Goal: Task Accomplishment & Management: Complete application form

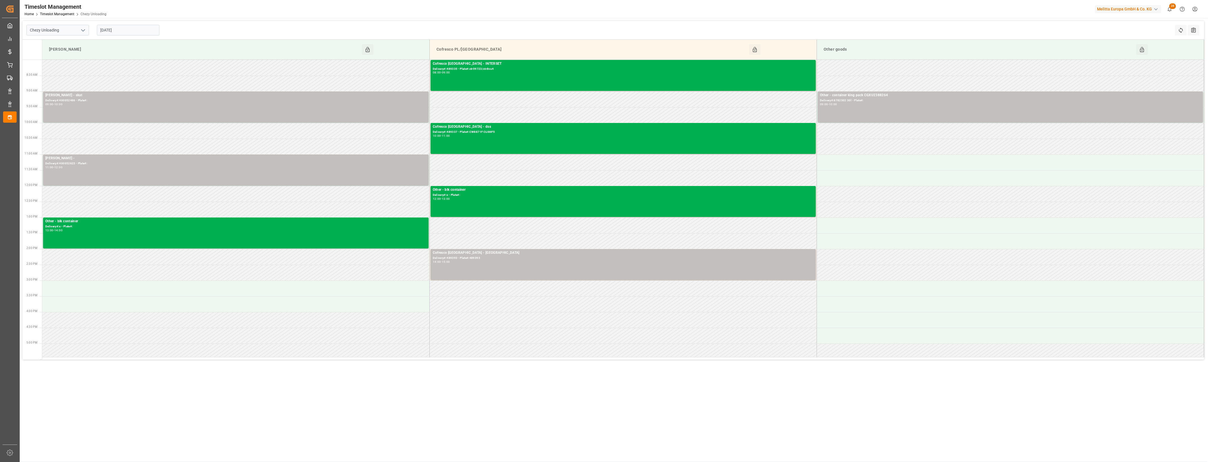
click at [84, 30] on polyline "open menu" at bounding box center [82, 31] width 3 height 2
click at [70, 44] on div "Chezy Loading" at bounding box center [58, 42] width 62 height 13
type input "Chezy Loading"
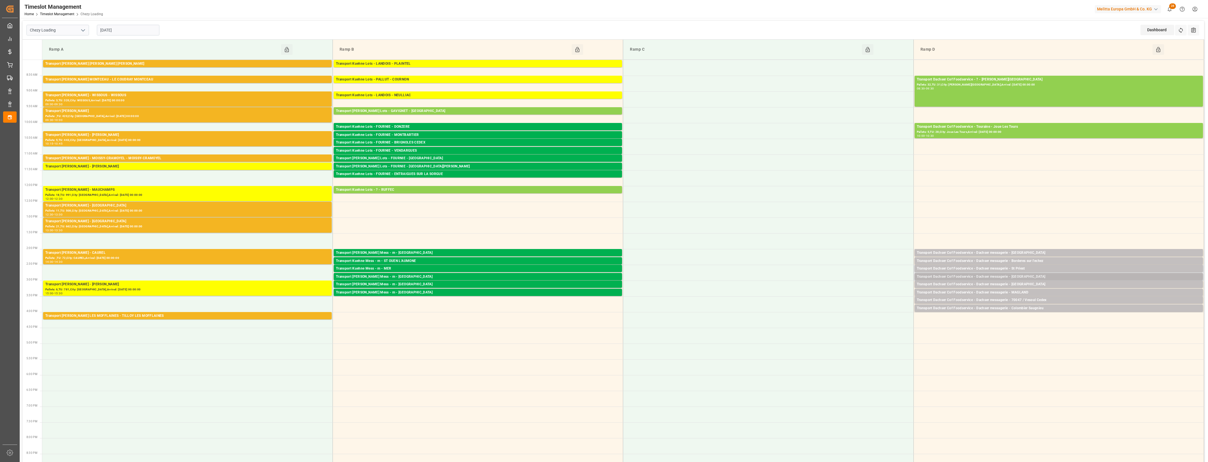
click at [1031, 278] on div "Transport Dachser Cof Foodservice - Dachser messagerie - [GEOGRAPHIC_DATA]" at bounding box center [1059, 277] width 284 height 6
click at [856, 293] on button "Open" at bounding box center [839, 294] width 39 height 7
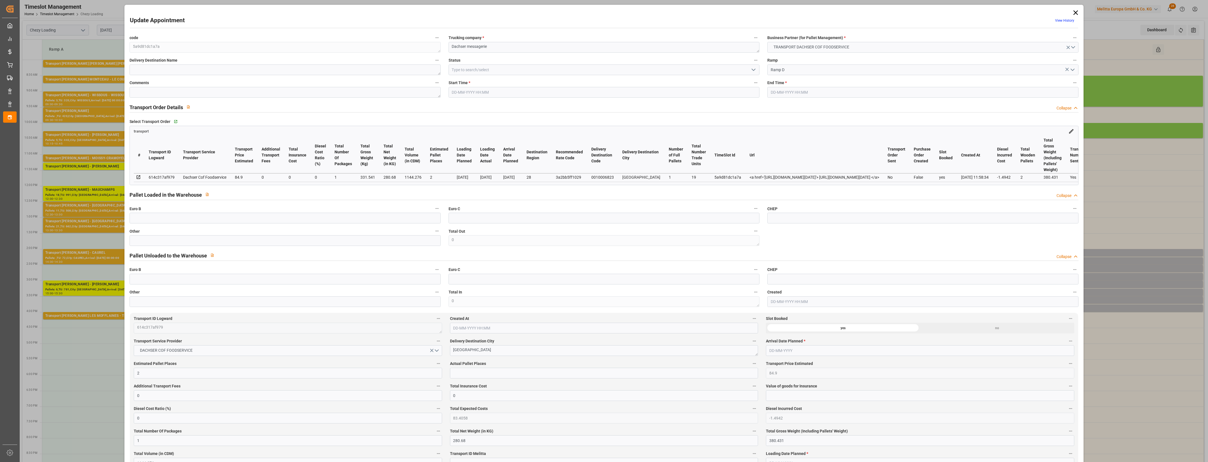
type input "[DATE] 14:45"
type input "[DATE] 15:00"
type input "[DATE] 12:48"
type input "[DATE] 11:58"
type input "[DATE]"
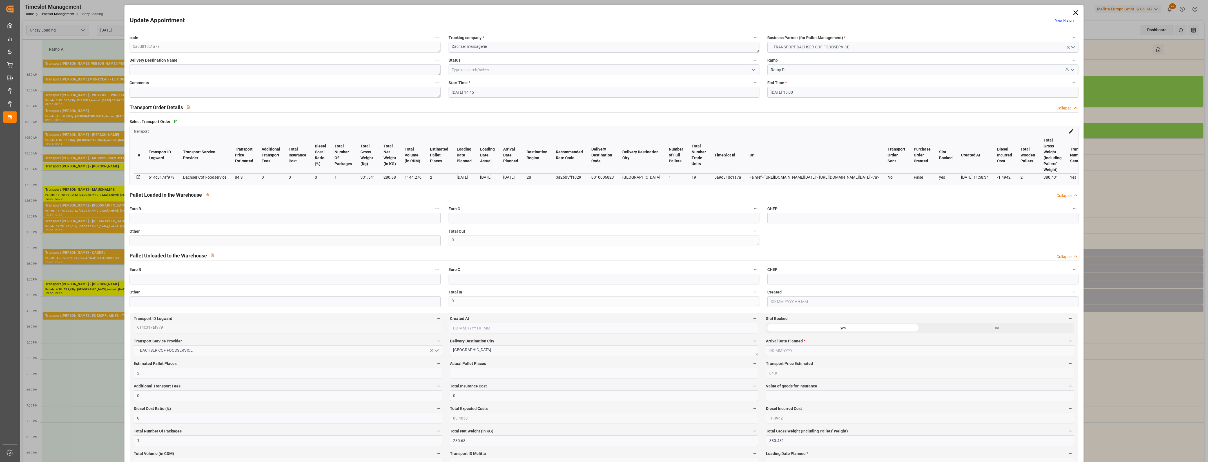
type input "[DATE]"
click at [145, 244] on input "text" at bounding box center [284, 240] width 311 height 11
type input "1"
click at [461, 379] on input "text" at bounding box center [604, 373] width 308 height 11
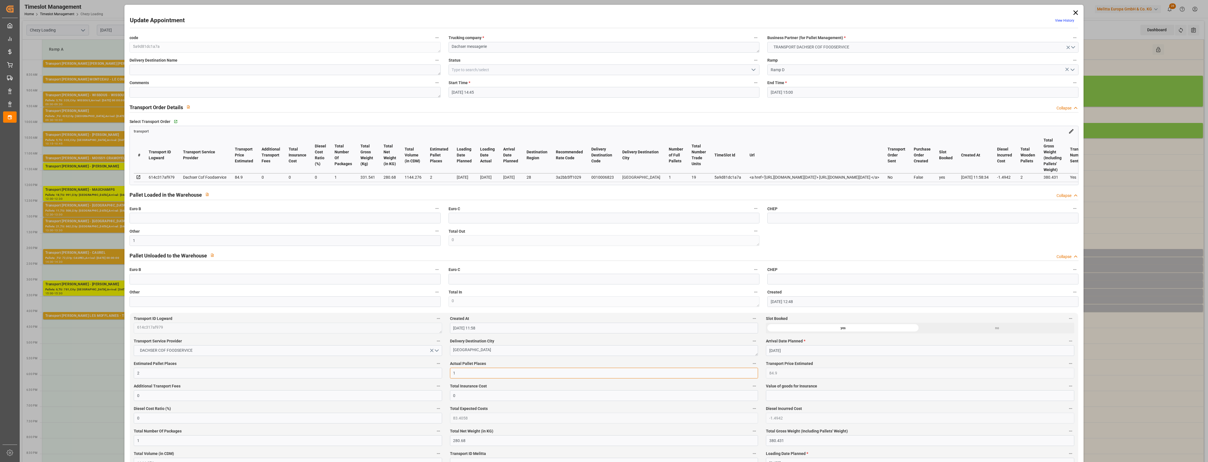
type input "1"
click at [752, 70] on polyline "open menu" at bounding box center [753, 70] width 3 height 2
click at [476, 170] on div "Picked Up" at bounding box center [604, 171] width 310 height 13
type input "Picked Up"
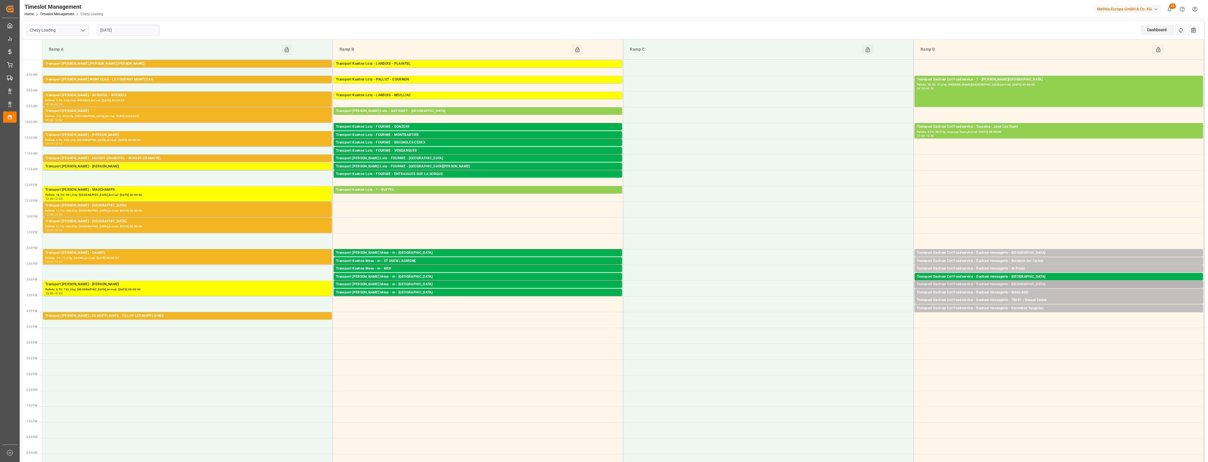
click at [1029, 284] on div "Transport Dachser Cof Foodservice - Dachser messagerie - [GEOGRAPHIC_DATA]" at bounding box center [1059, 285] width 284 height 6
click at [845, 308] on button "Open" at bounding box center [839, 310] width 39 height 7
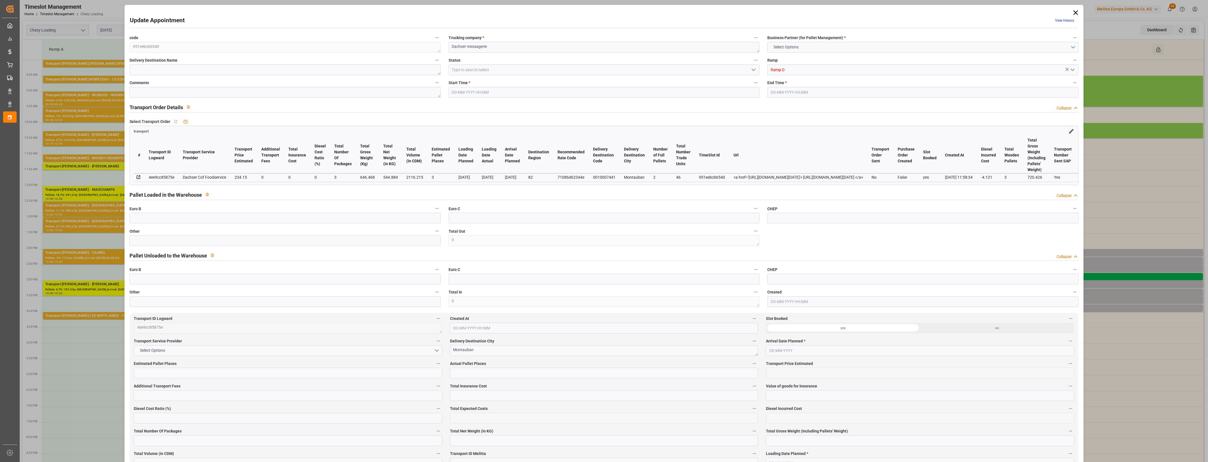
type input "3"
type input "234.15"
type input "0"
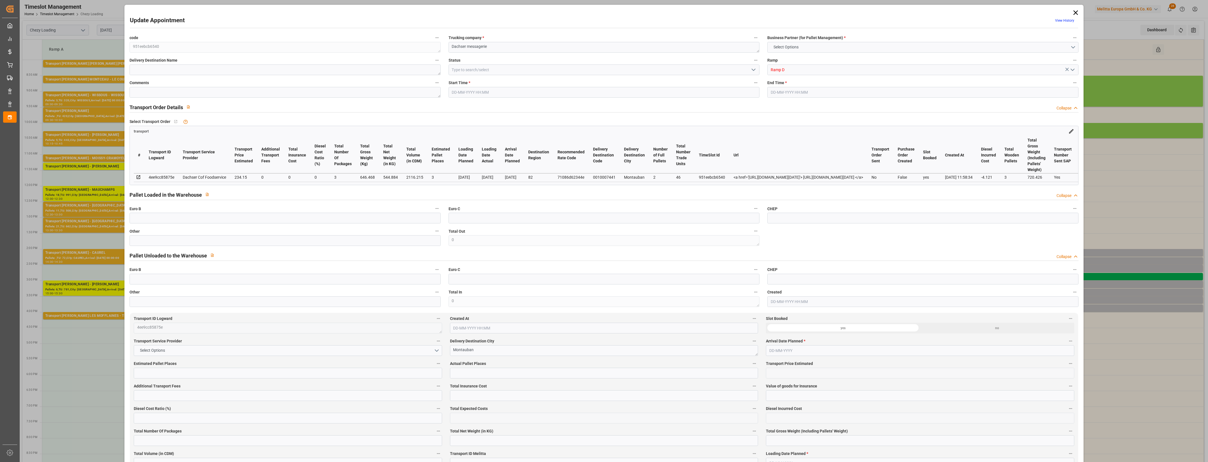
type input "230.029"
type input "-4.121"
type input "3"
type input "544.884"
type input "720.426"
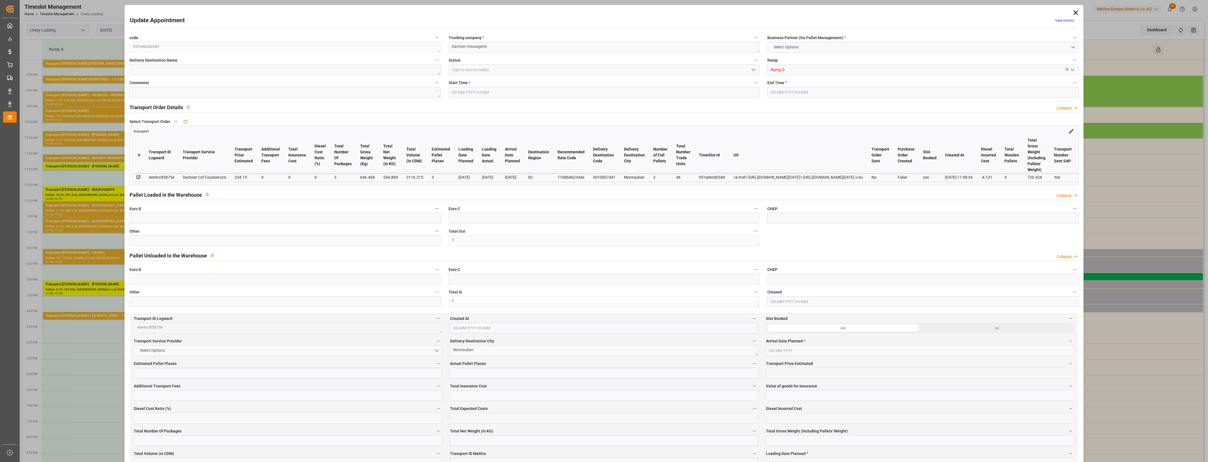
type input "2116.215"
type input "82"
type input "2"
type input "46"
type input "3"
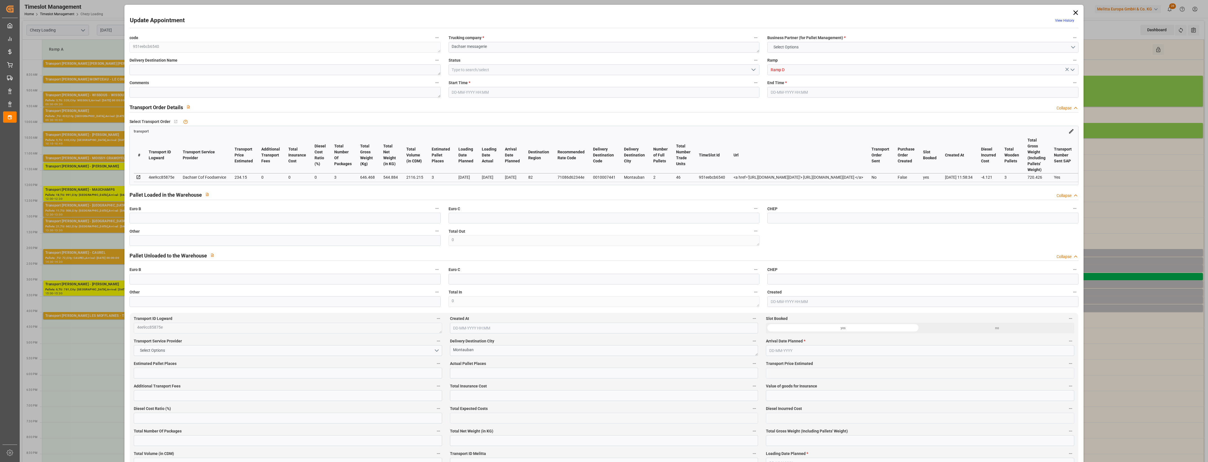
type input "101"
type input "646.468"
type input "0"
type input "4710.8598"
type input "0"
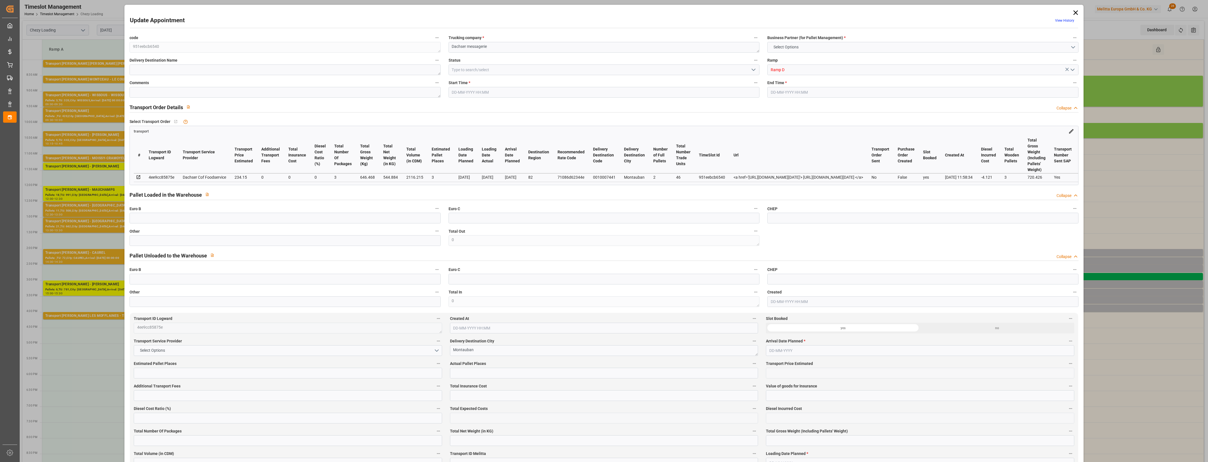
type input "0"
type input "21"
type input "35"
type input "[DATE] 15:00"
type input "[DATE] 15:15"
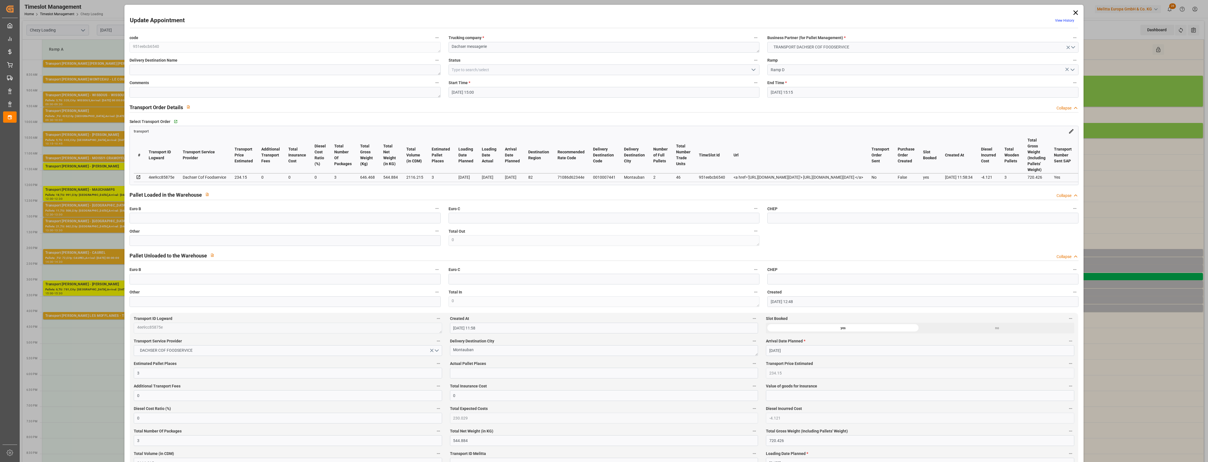
type input "[DATE] 12:48"
type input "[DATE] 11:58"
type input "[DATE]"
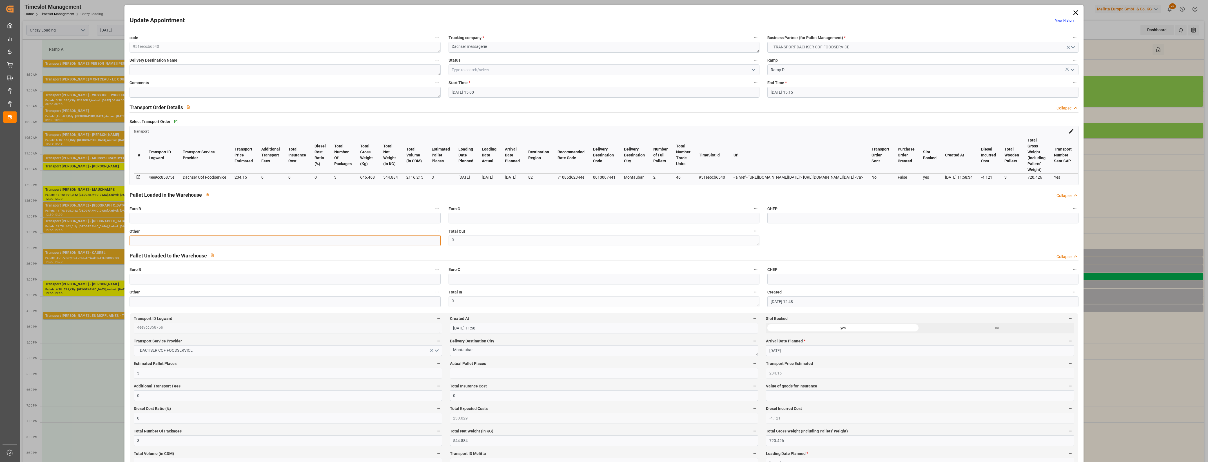
click at [214, 243] on input "text" at bounding box center [284, 240] width 311 height 11
type input "3"
click at [469, 373] on input "text" at bounding box center [604, 373] width 308 height 11
type input "3"
click at [529, 365] on label "Actual Pallet Places" at bounding box center [604, 364] width 308 height 8
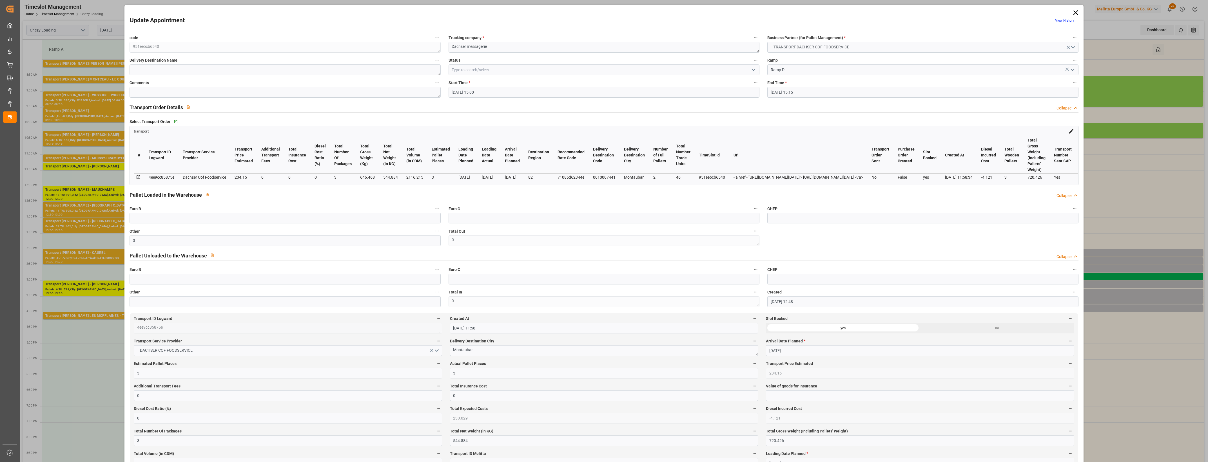
click at [750, 365] on button "Actual Pallet Places" at bounding box center [753, 363] width 7 height 7
click at [542, 363] on div at bounding box center [604, 231] width 1208 height 462
click at [753, 68] on icon "open menu" at bounding box center [753, 69] width 7 height 7
click at [507, 171] on div "Picked Up" at bounding box center [604, 171] width 310 height 13
type input "Picked Up"
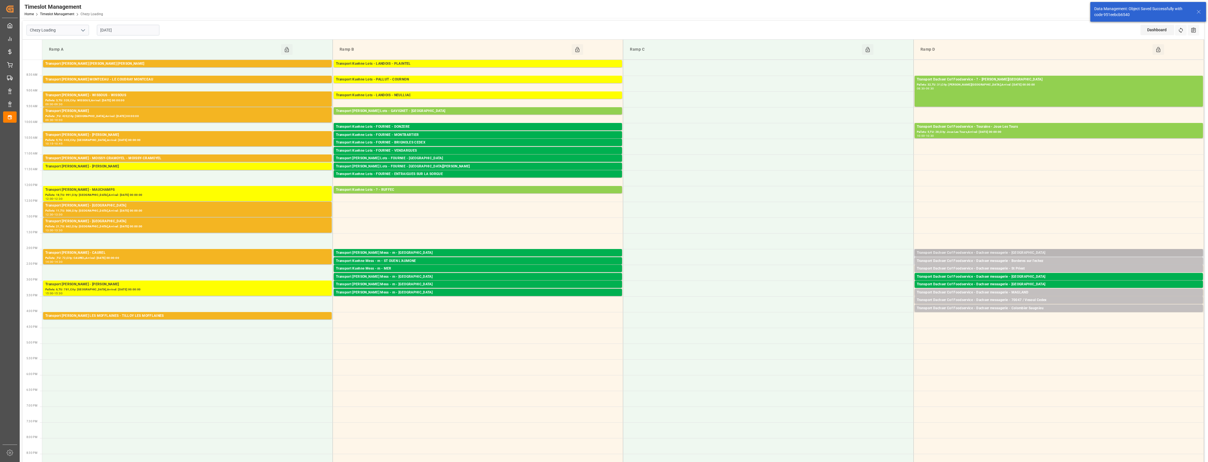
click at [1084, 252] on div "Transport Dachser Cof Foodservice - Dachser messagerie - [GEOGRAPHIC_DATA]" at bounding box center [1059, 253] width 284 height 6
click at [857, 278] on button "Open" at bounding box center [839, 278] width 39 height 7
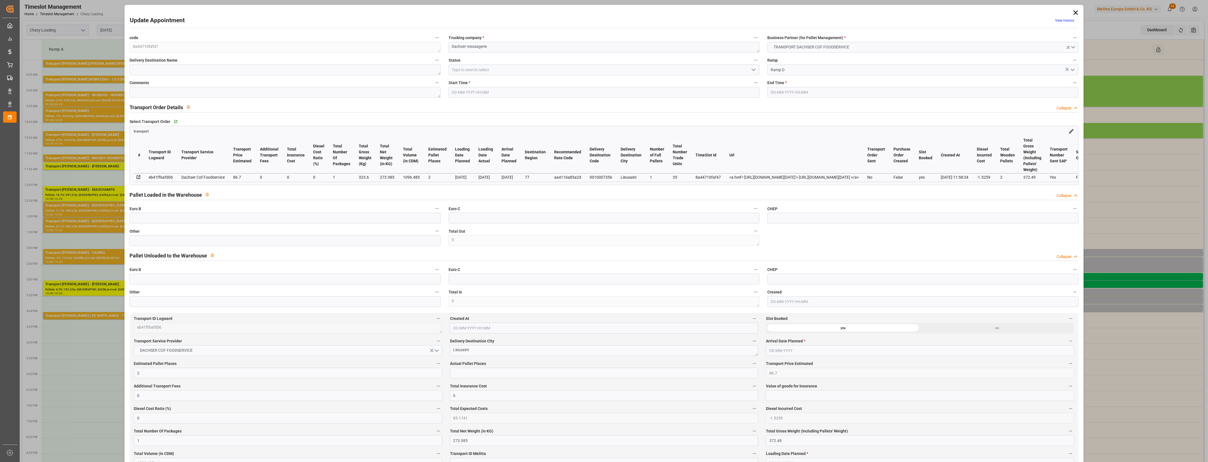
type input "[DATE] 14:00"
type input "[DATE] 14:15"
type input "[DATE] 12:44"
type input "[DATE] 11:58"
type input "[DATE]"
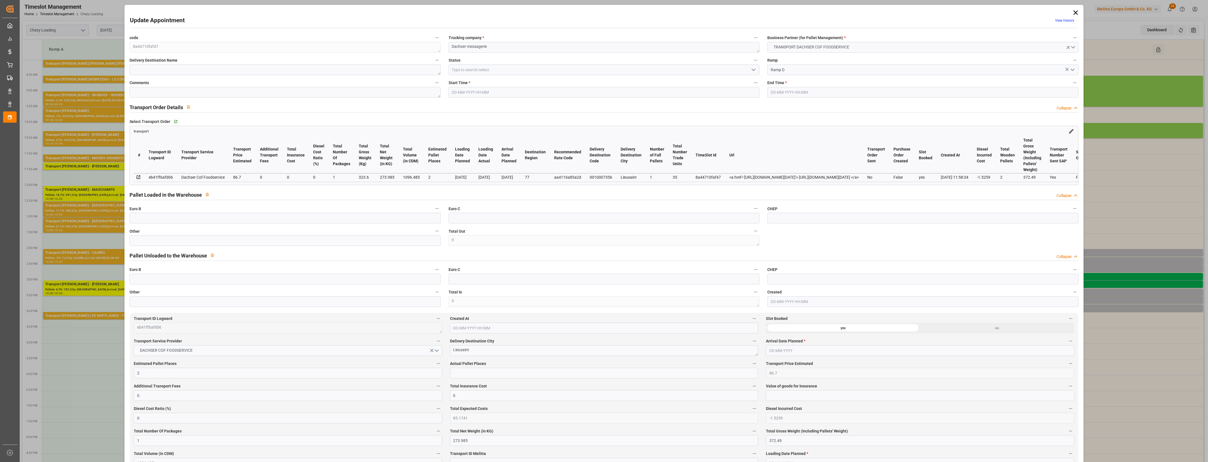
type input "[DATE]"
click at [138, 243] on input "text" at bounding box center [284, 240] width 311 height 11
type input "1"
click at [477, 377] on input "text" at bounding box center [604, 373] width 308 height 11
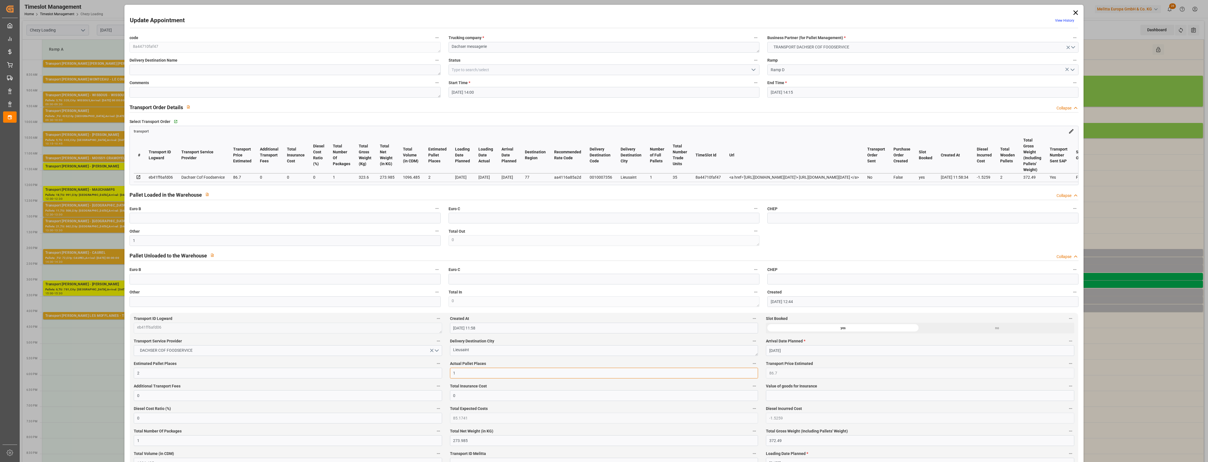
type input "1"
click at [513, 367] on label "Actual Pallet Places" at bounding box center [604, 364] width 308 height 8
click at [750, 367] on button "Actual Pallet Places" at bounding box center [753, 363] width 7 height 7
click at [524, 365] on div at bounding box center [604, 231] width 1208 height 462
click at [752, 72] on icon "open menu" at bounding box center [753, 69] width 7 height 7
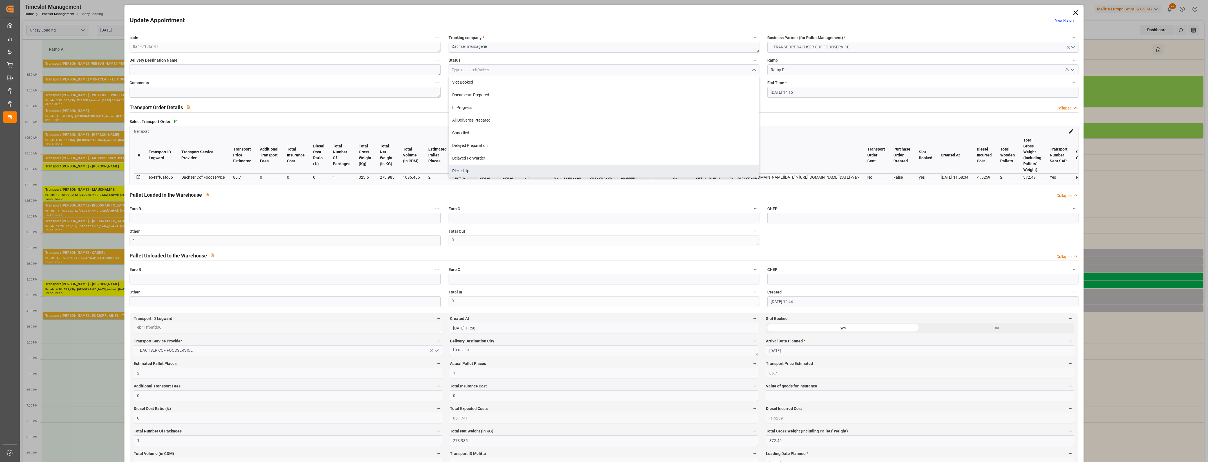
click at [472, 170] on div "Picked Up" at bounding box center [604, 171] width 310 height 13
type input "Picked Up"
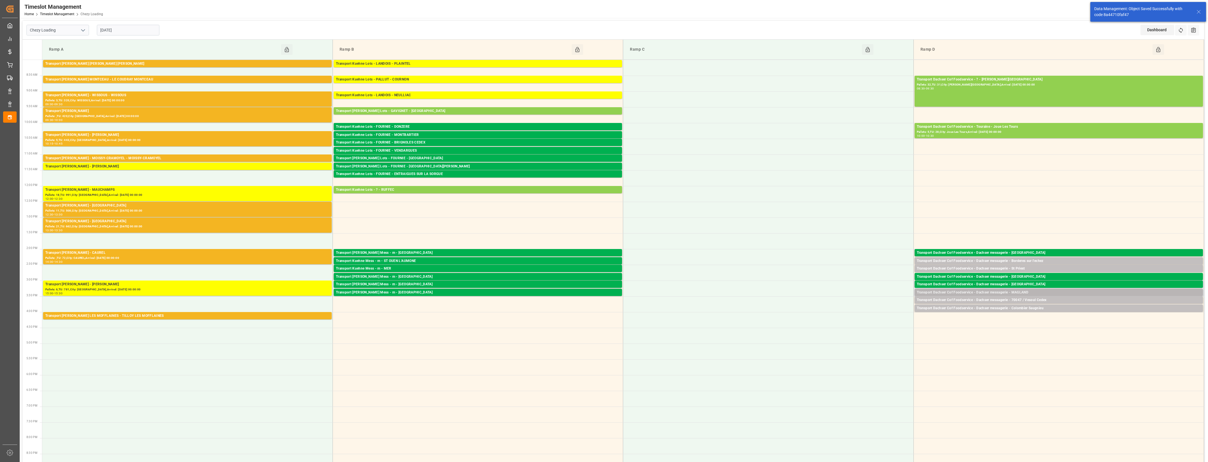
click at [1032, 291] on div "Transport Dachser Cof Foodservice - Dachser messagerie - MAGLAND" at bounding box center [1059, 293] width 284 height 6
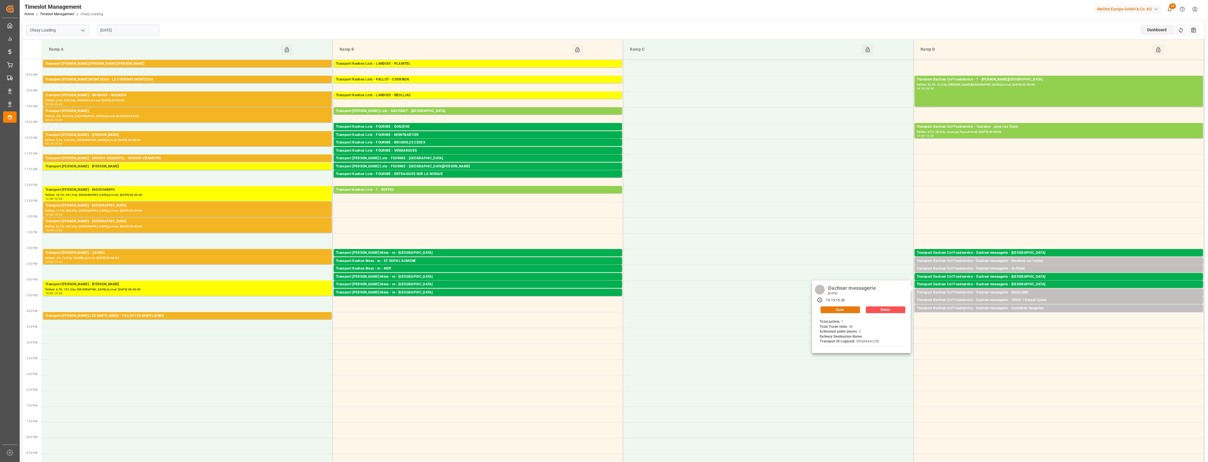
click at [852, 310] on button "Open" at bounding box center [839, 310] width 39 height 7
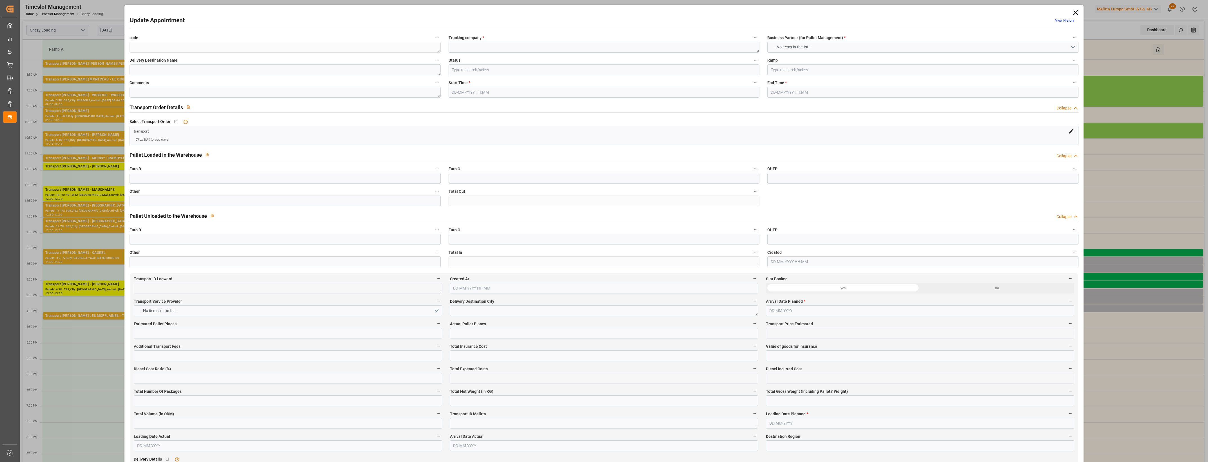
type textarea "282ca0ec8cc0"
type textarea "Dachser messagerie"
type input "Ramp D"
type textarea "0"
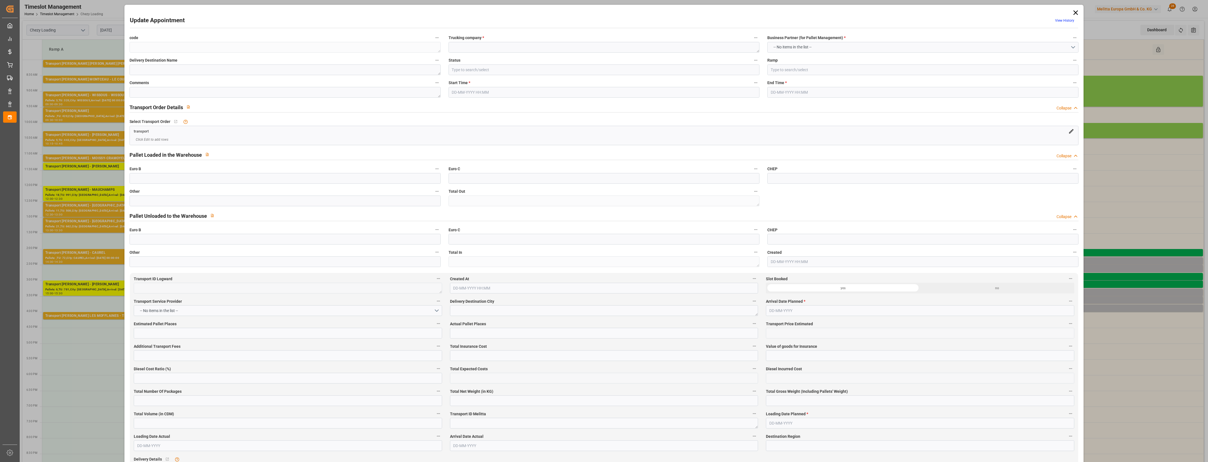
type textarea "3f0dd4a9c250"
type textarea "MAGLAND"
type textarea "0010007480"
type textarea "282ca0ec8cc0"
type textarea "FR-02570"
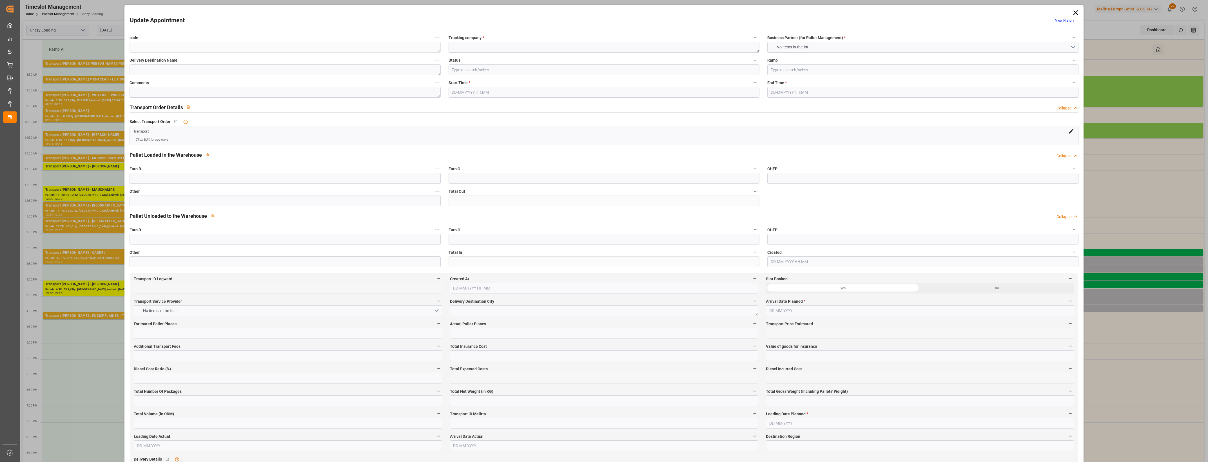
type textarea "FR"
type input "Road"
type input "FR"
type input "74300"
type input "Small Shipment"
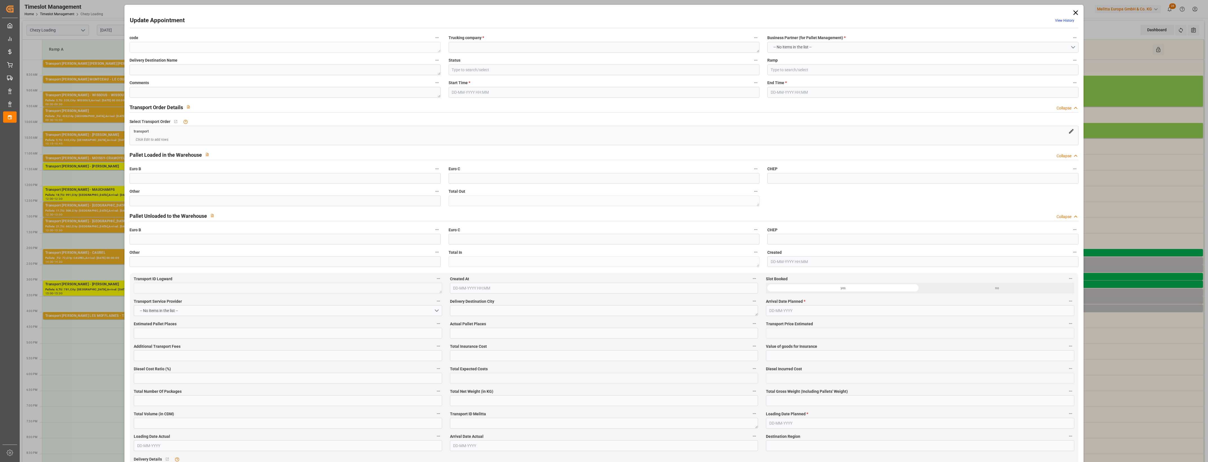
type input "3.5-7.5 t"
type input "EURO 6"
type input "Diesel"
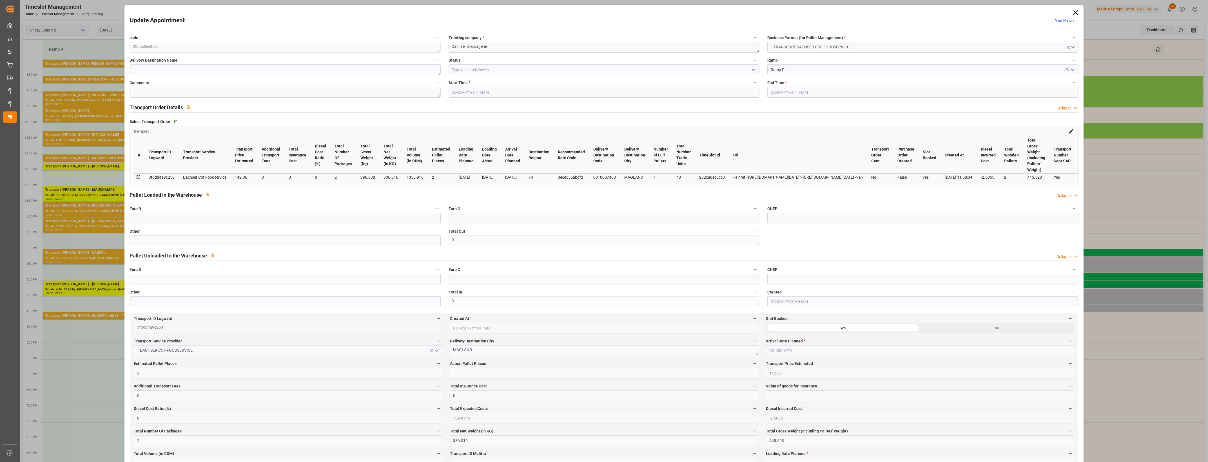
type input "2"
type input "142.36"
type input "0"
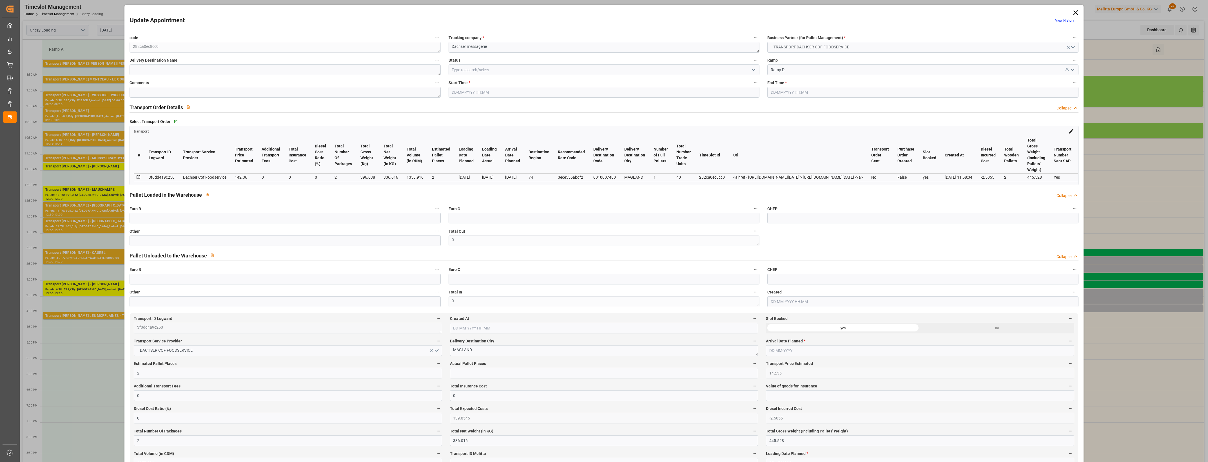
type input "139.8545"
type input "-2.5055"
type input "2"
type input "336.016"
type input "445.528"
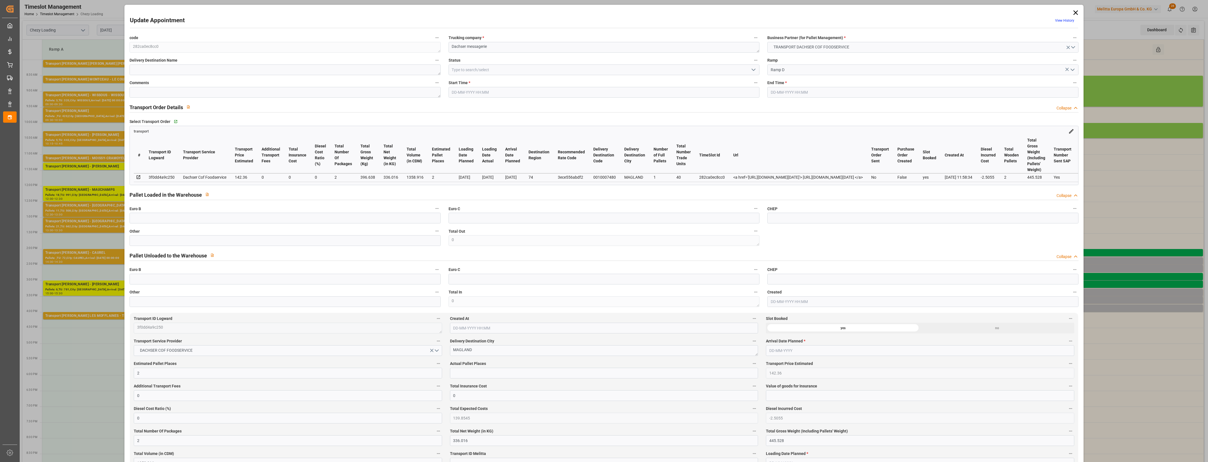
type input "1358.916"
type input "74"
type input "1"
type input "40"
type input "2"
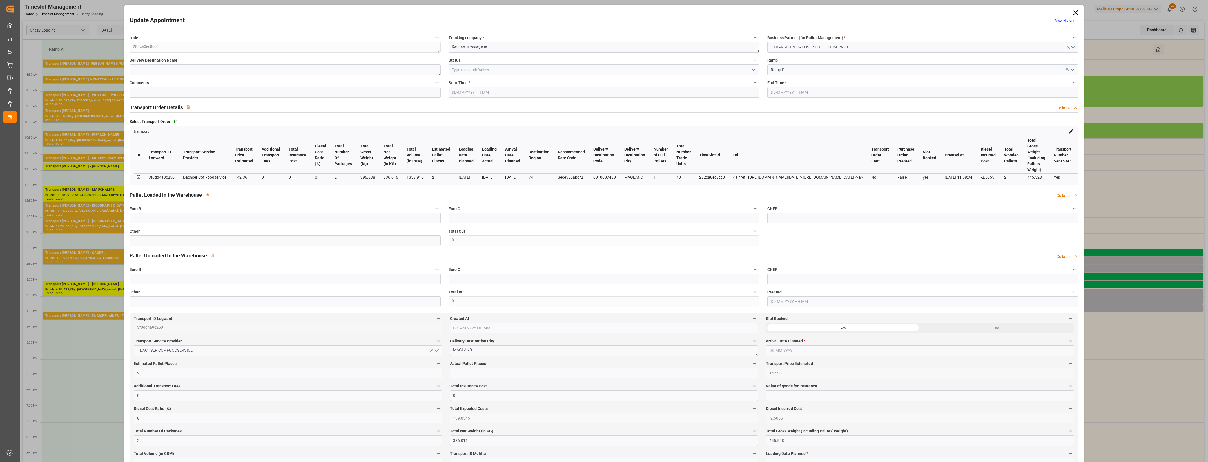
type input "101"
type input "396.638"
type input "0"
type input "4710.8598"
type input "0"
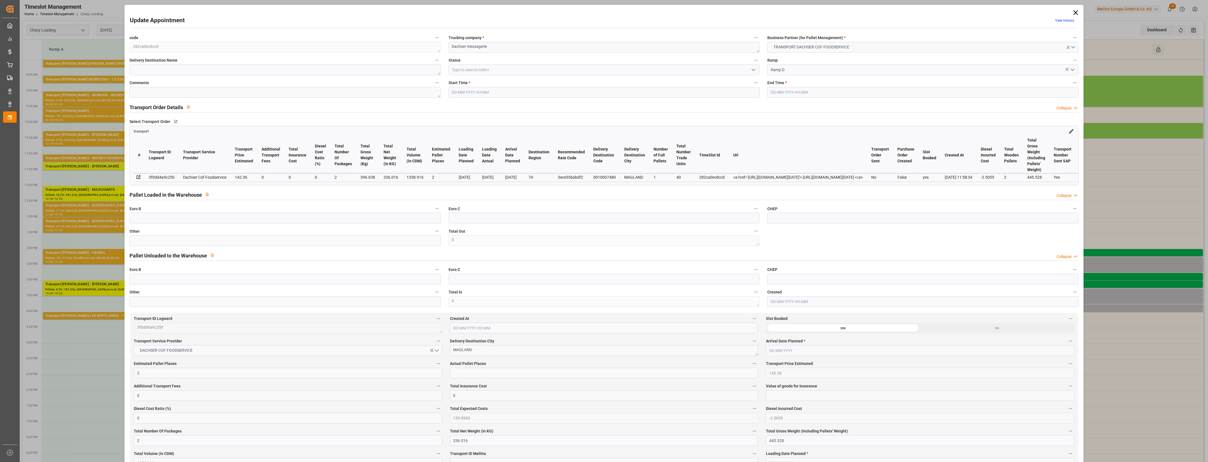
type input "0"
type input "21"
type input "35"
type input "[DATE] 15:15"
type input "[DATE] 15:30"
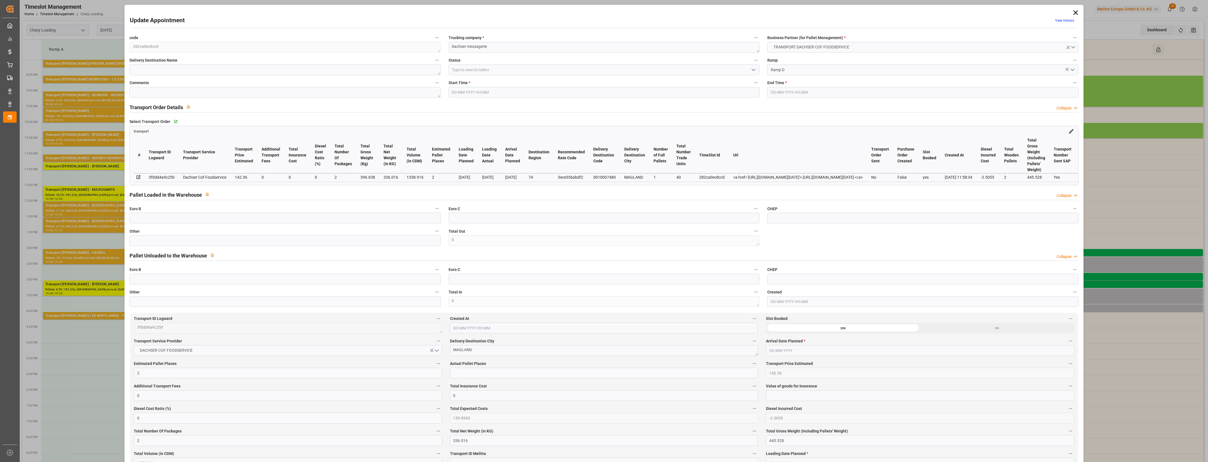
type input "[DATE] 12:49"
type input "[DATE] 11:58"
type input "[DATE]"
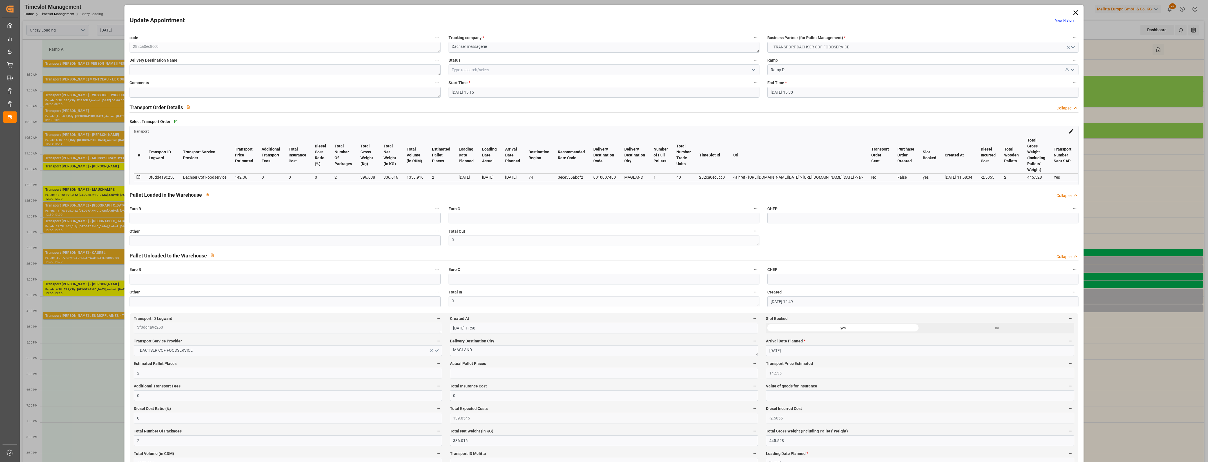
click at [234, 250] on div "Pallet Unloaded to the Warehouse Collapse" at bounding box center [604, 256] width 956 height 16
click at [229, 245] on input "text" at bounding box center [284, 240] width 311 height 11
type input "2"
drag, startPoint x: 466, startPoint y: 370, endPoint x: 478, endPoint y: 374, distance: 12.3
click at [466, 370] on input "text" at bounding box center [604, 373] width 308 height 11
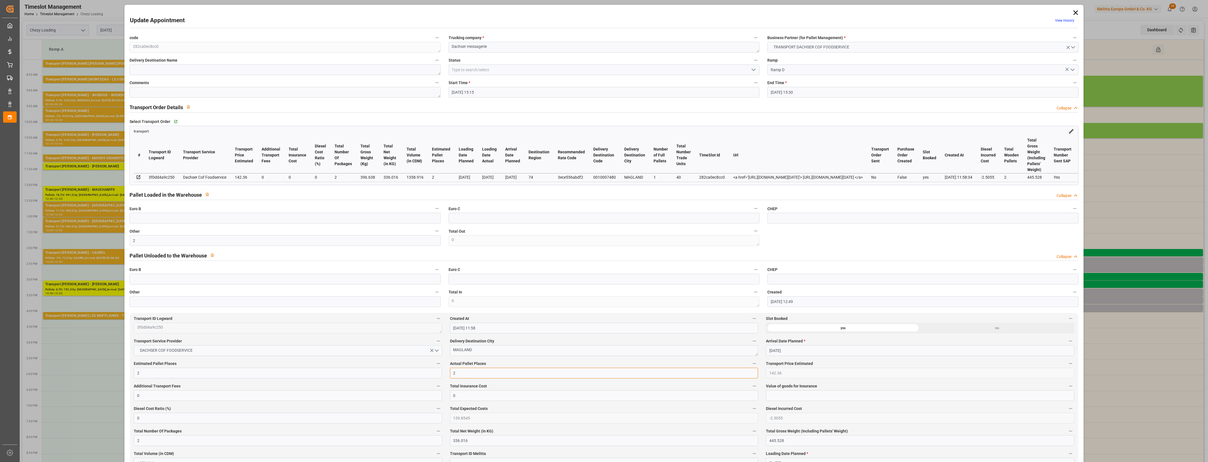
type input "2"
click at [525, 363] on label "Actual Pallet Places" at bounding box center [604, 364] width 308 height 8
click at [750, 363] on button "Actual Pallet Places" at bounding box center [753, 363] width 7 height 7
click at [541, 363] on div at bounding box center [604, 231] width 1208 height 462
click at [754, 69] on icon "open menu" at bounding box center [753, 69] width 7 height 7
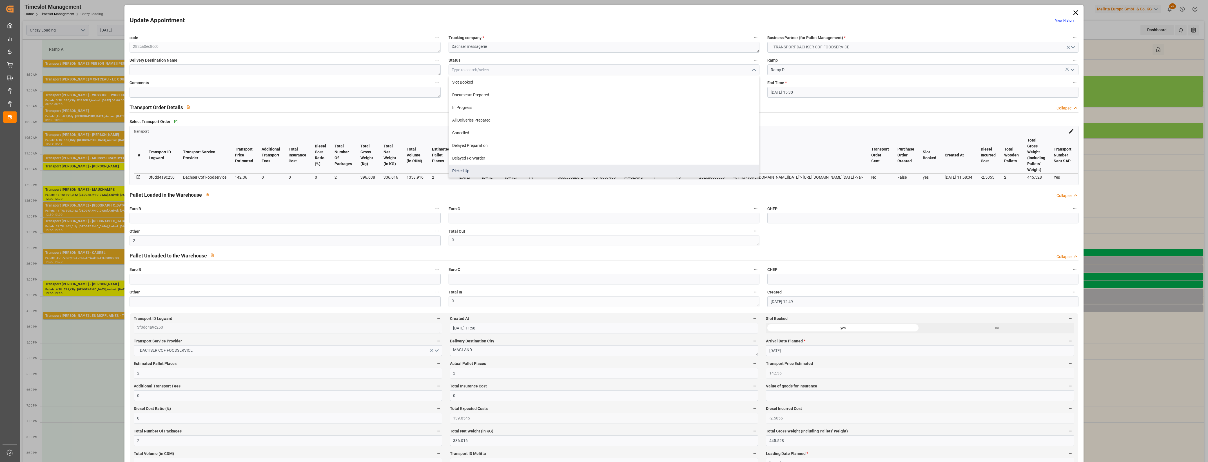
click at [488, 169] on div "Picked Up" at bounding box center [604, 171] width 310 height 13
type input "Picked Up"
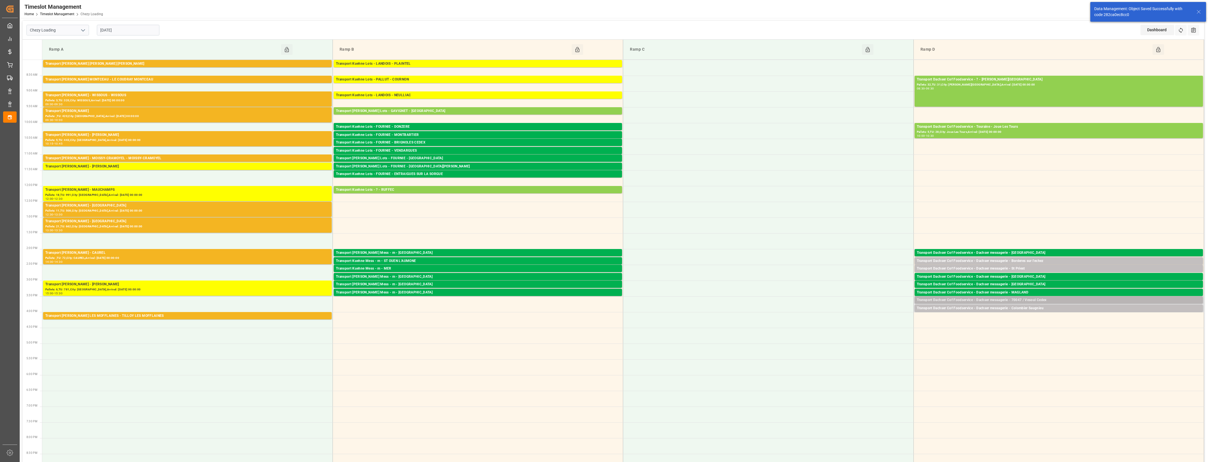
click at [1035, 300] on div "Transport Dachser Cof Foodservice - Dachser messagerie - 70047 / Vesoul Cedex" at bounding box center [1059, 301] width 284 height 6
click at [841, 326] on button "Open" at bounding box center [839, 325] width 39 height 7
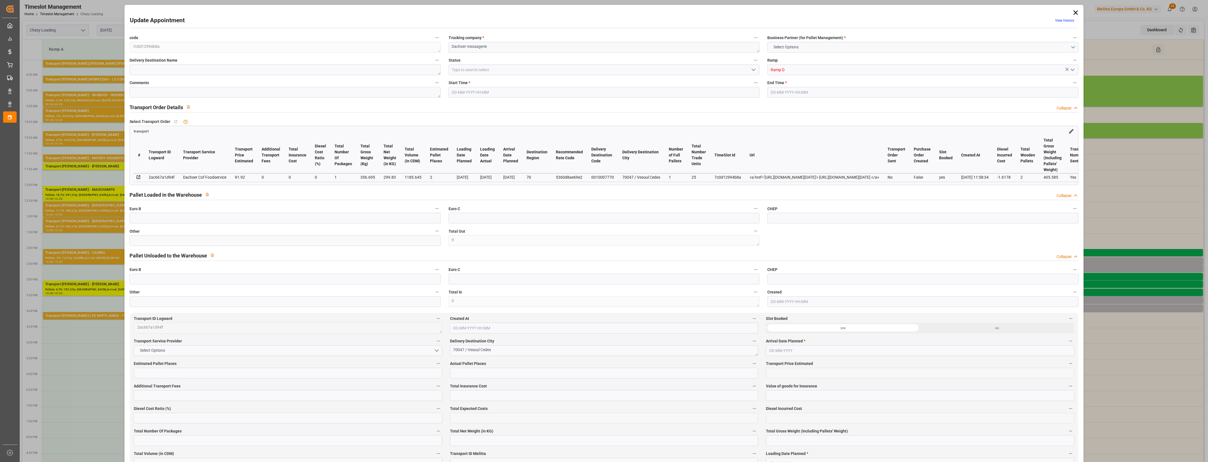
type input "2"
type input "91.92"
type input "0"
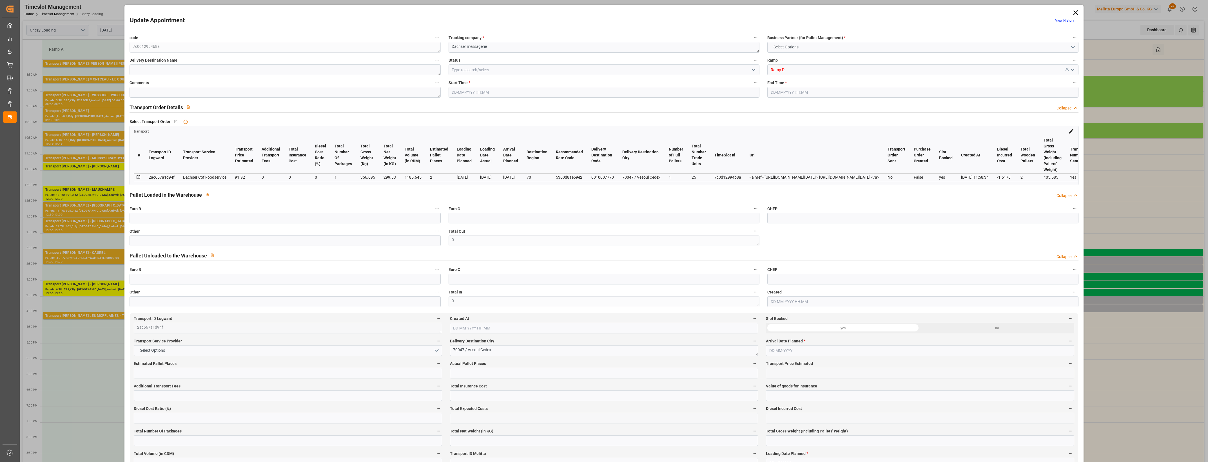
type input "90.3022"
type input "-1.6178"
type input "1"
type input "299.83"
type input "405.585"
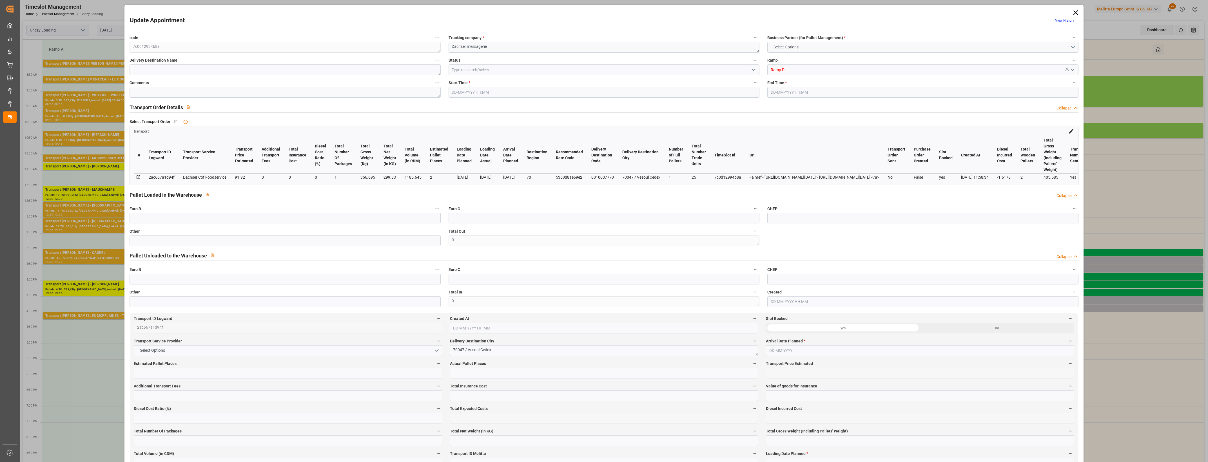
type input "1185.645"
type input "70"
type input "1"
type input "25"
type input "2"
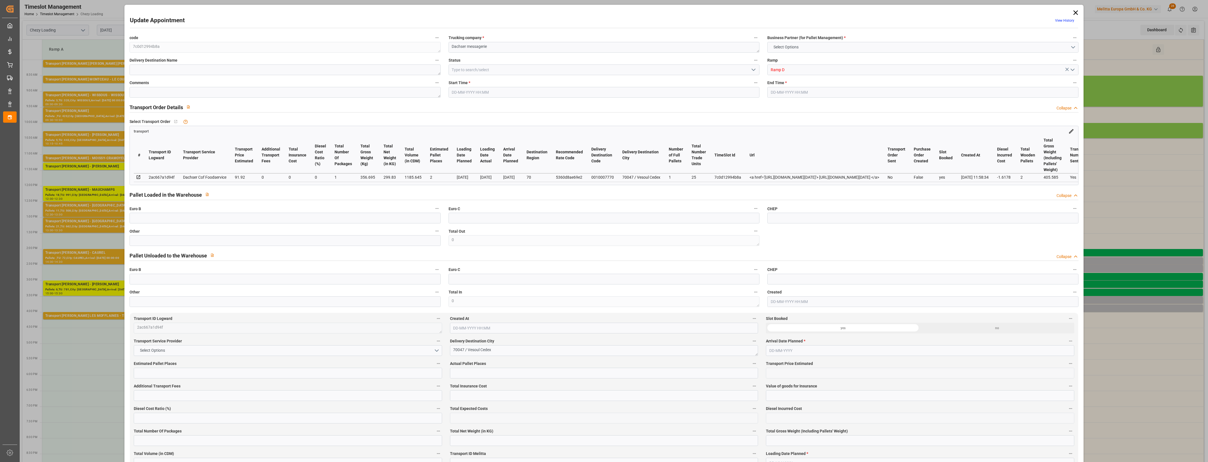
type input "101"
type input "356.695"
type input "0"
type input "4710.8598"
type input "0"
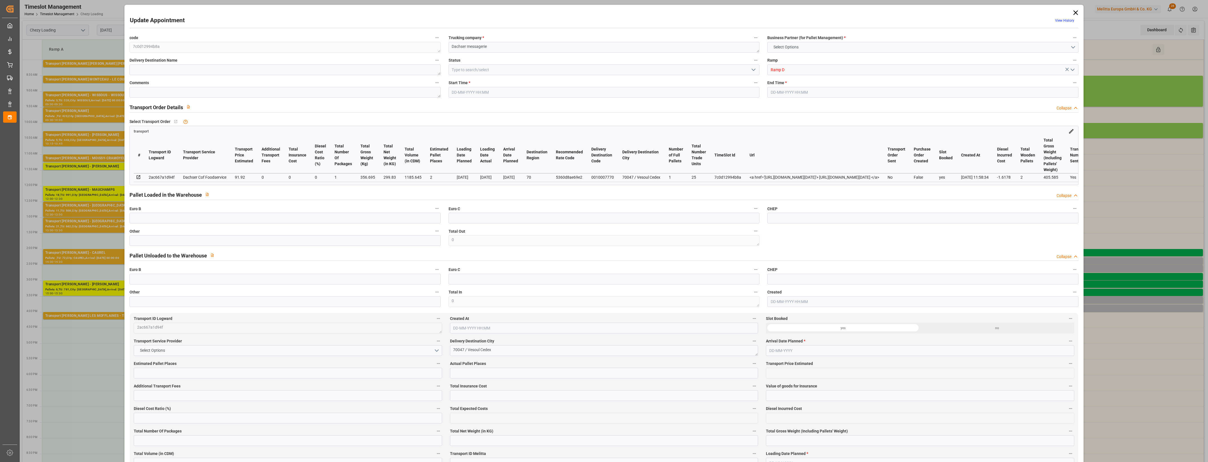
type input "0"
type input "21"
type input "35"
type input "[DATE] 15:30"
type input "[DATE] 15:45"
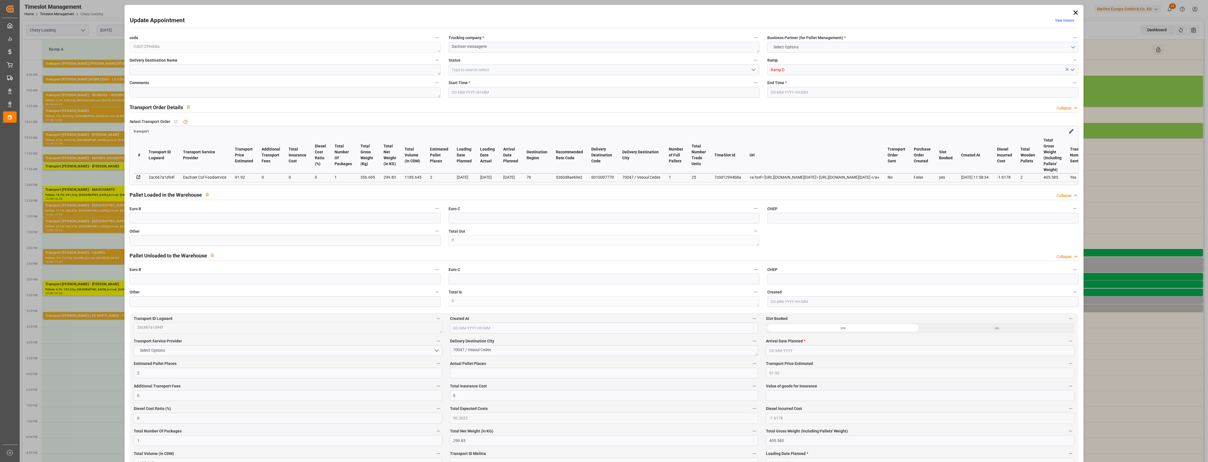
type input "[DATE] 12:49"
type input "[DATE] 11:58"
type input "[DATE]"
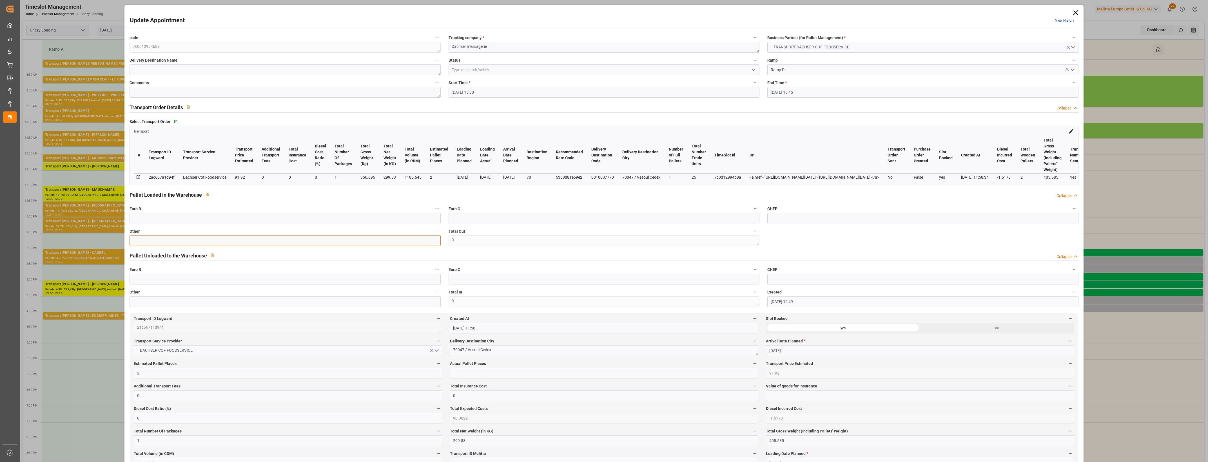
click at [146, 246] on input "text" at bounding box center [284, 240] width 311 height 11
type input "1"
drag, startPoint x: 461, startPoint y: 371, endPoint x: 476, endPoint y: 375, distance: 15.6
click at [461, 371] on input "text" at bounding box center [604, 373] width 308 height 11
type input "1"
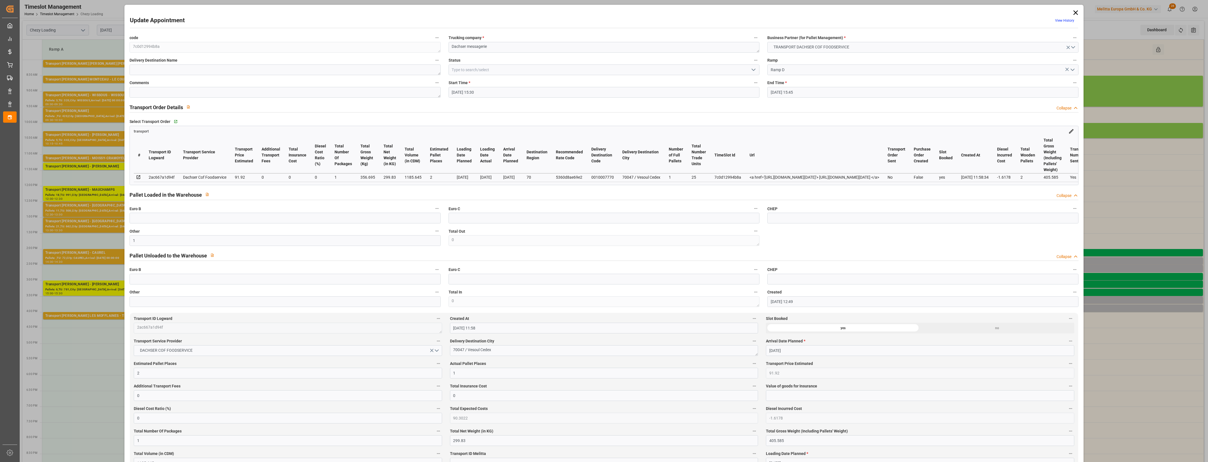
click at [496, 363] on label "Actual Pallet Places" at bounding box center [604, 364] width 308 height 8
click at [750, 363] on button "Actual Pallet Places" at bounding box center [753, 363] width 7 height 7
click at [506, 363] on div at bounding box center [604, 231] width 1208 height 462
click at [753, 68] on icon "open menu" at bounding box center [753, 69] width 7 height 7
click at [482, 173] on div "Picked Up" at bounding box center [604, 171] width 310 height 13
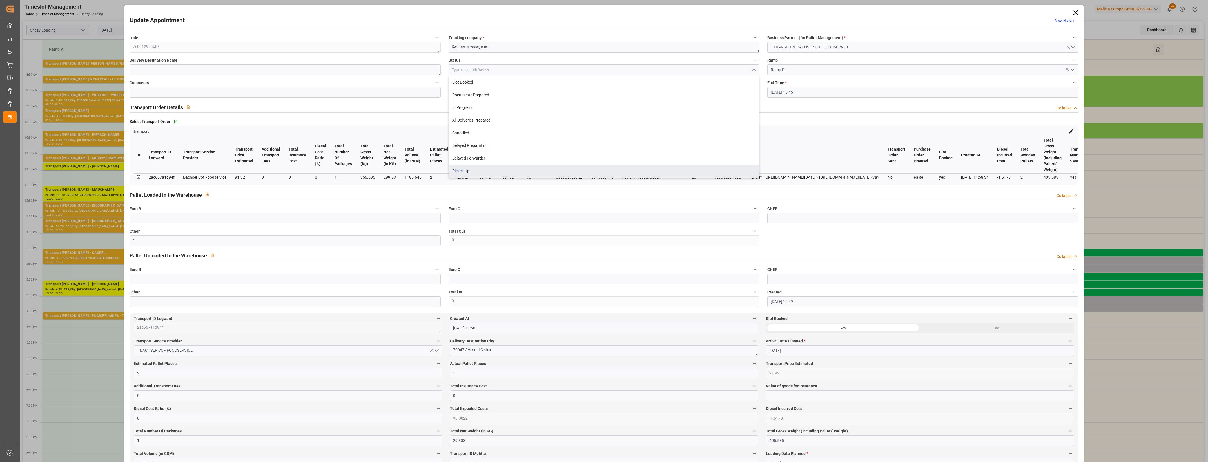
type input "Picked Up"
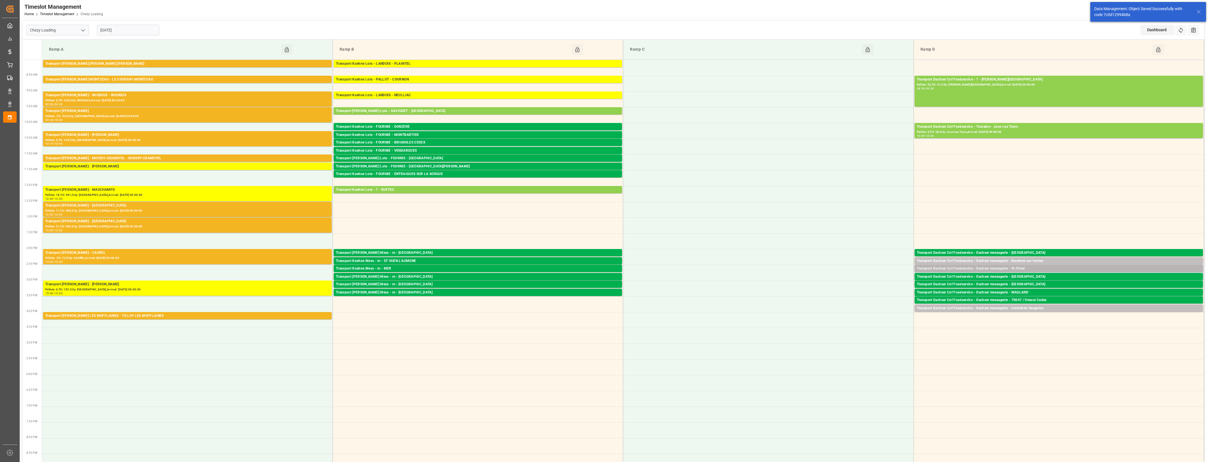
click at [1020, 270] on div "Transport Dachser Cof Foodservice - Dachser messagerie - St Priest" at bounding box center [1059, 269] width 284 height 6
click at [853, 293] on button "Open" at bounding box center [839, 294] width 39 height 7
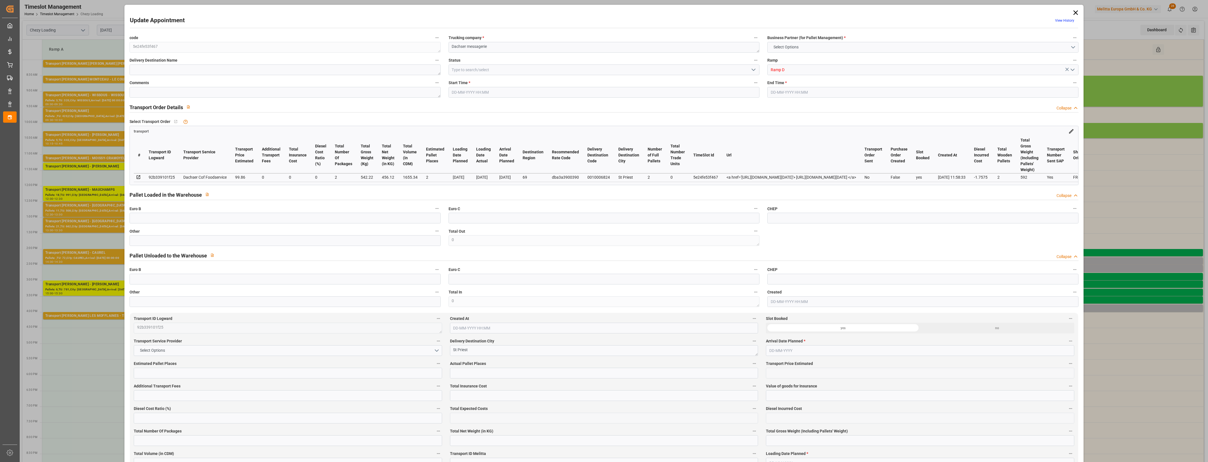
type input "2"
type input "99.86"
type input "0"
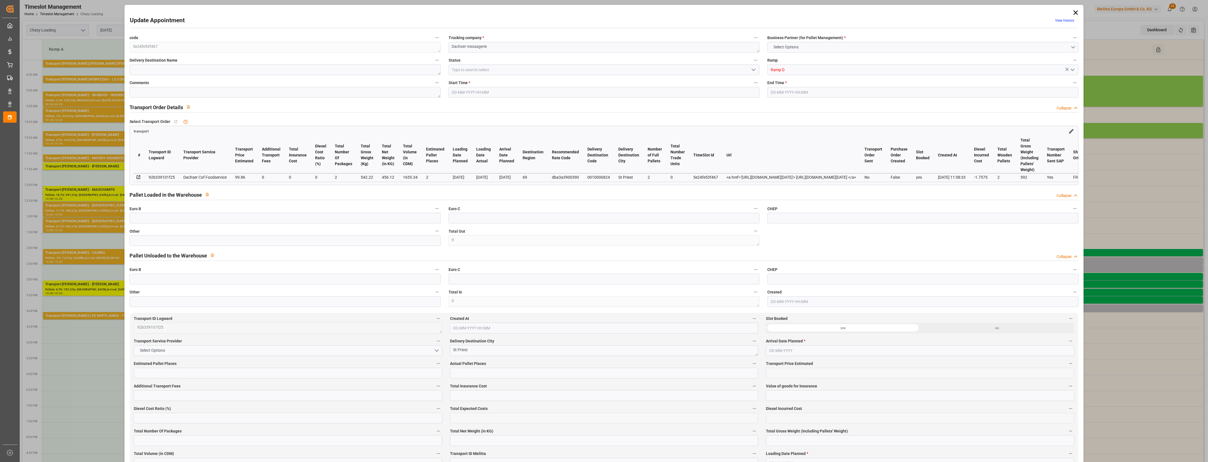
type input "98.1025"
type input "-1.7575"
type input "2"
type input "456.12"
type input "592"
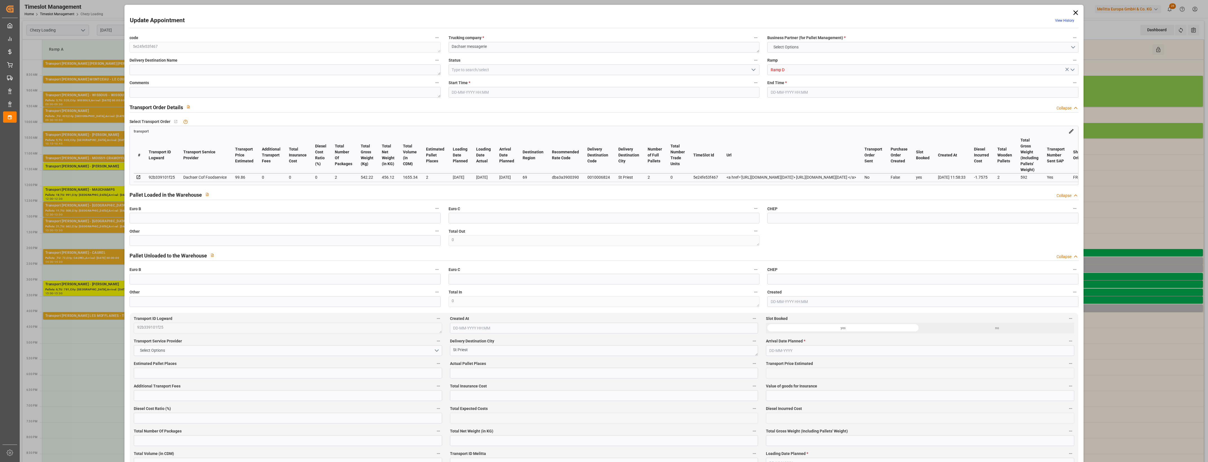
type input "1655.34"
type input "69"
type input "2"
type input "0"
type input "2"
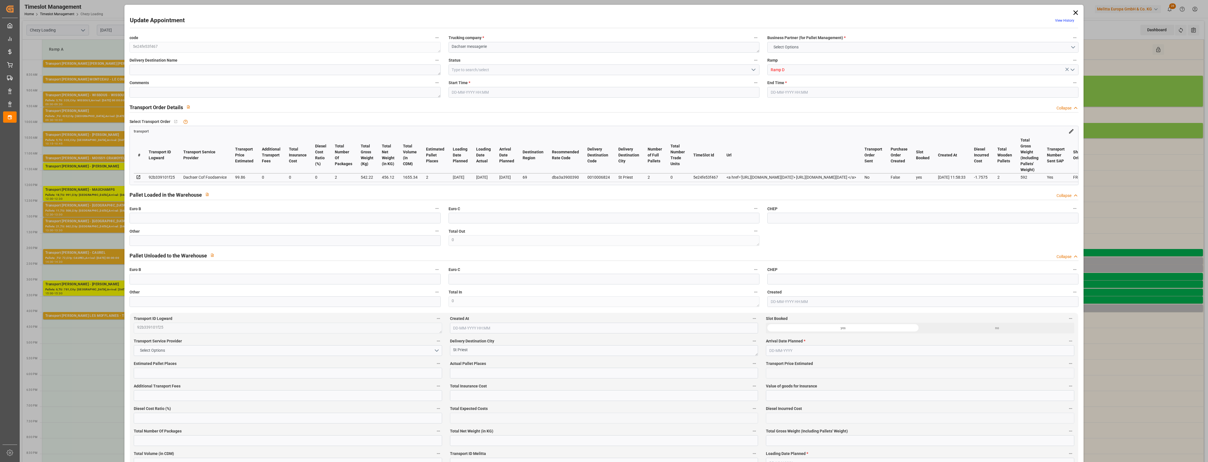
type input "101"
type input "542.22"
type input "0"
type input "4710.8598"
type input "0"
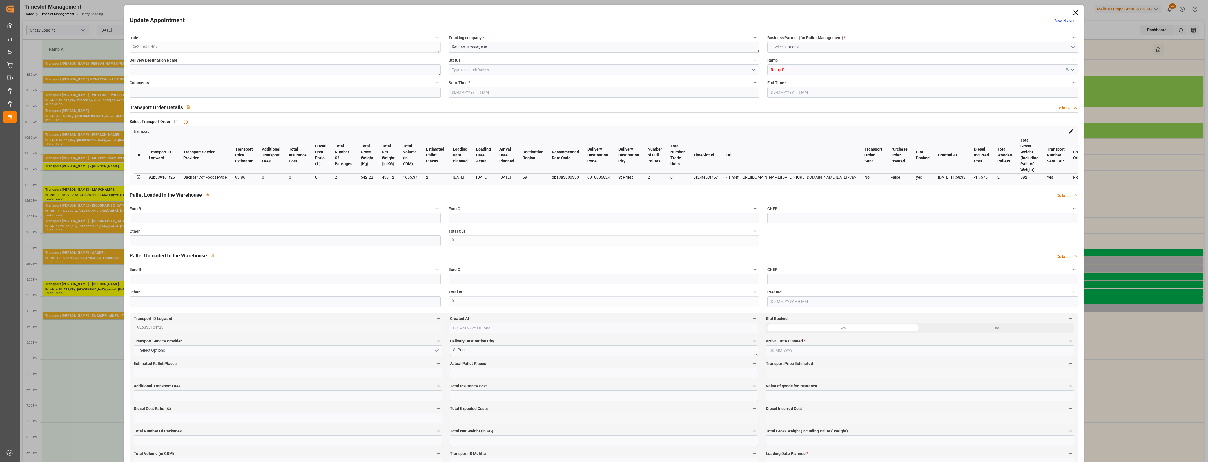
type input "0"
type input "21"
type input "35"
type input "[DATE] 14:30"
type input "[DATE] 14:45"
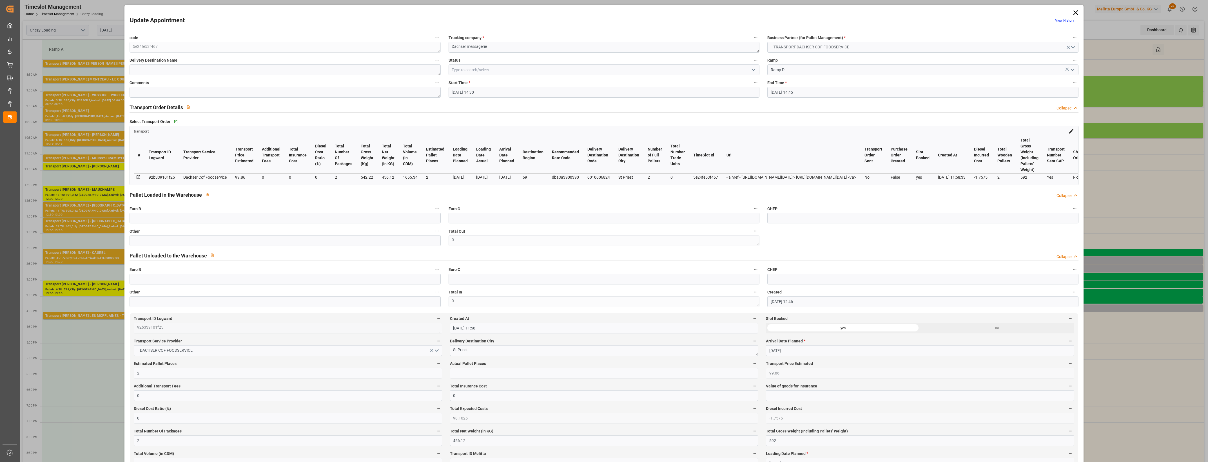
type input "[DATE] 12:46"
type input "[DATE] 11:58"
type input "[DATE]"
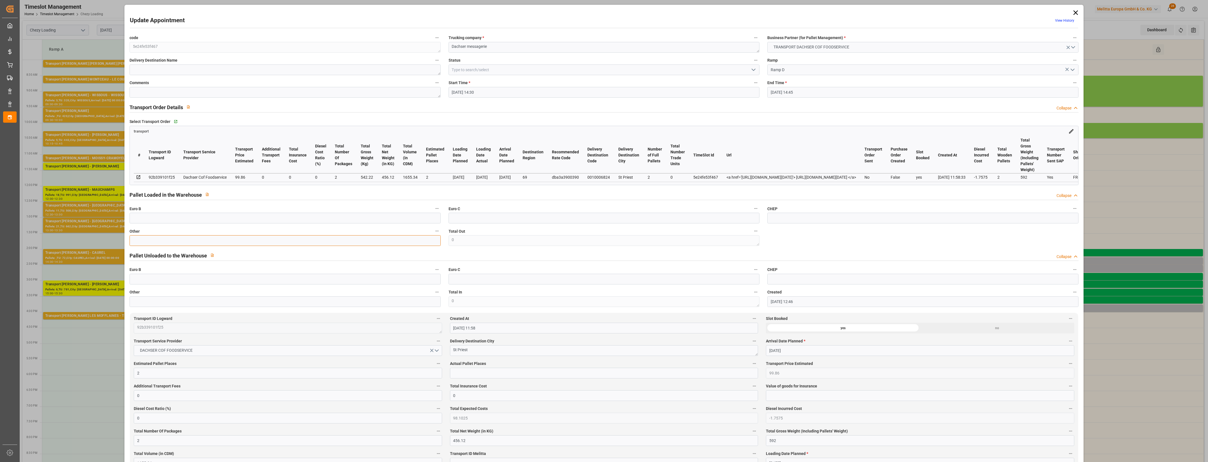
click at [154, 243] on input "text" at bounding box center [284, 240] width 311 height 11
type input "2"
click at [483, 375] on input "text" at bounding box center [604, 373] width 308 height 11
type input "2"
click at [511, 367] on label "Actual Pallet Places" at bounding box center [604, 364] width 308 height 8
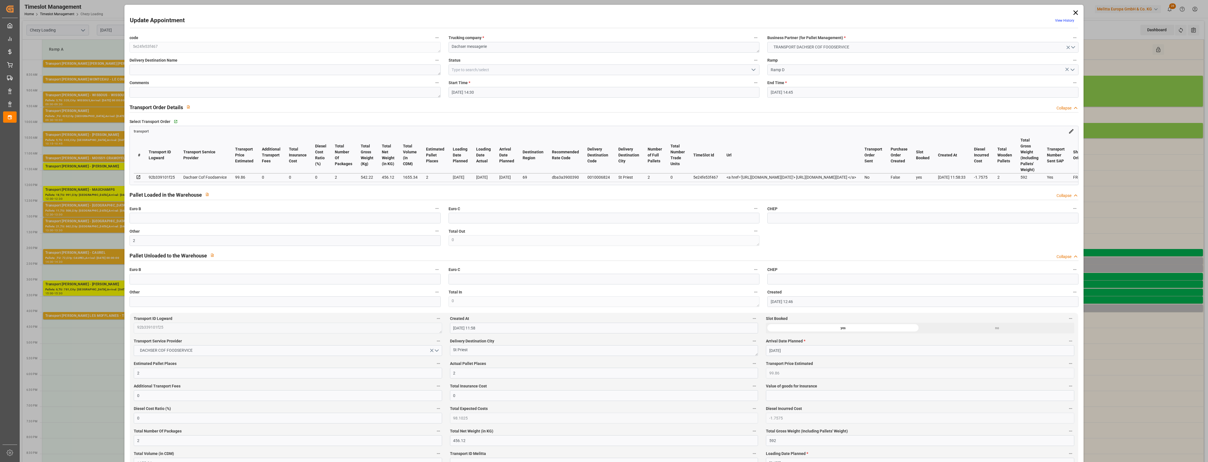
click at [750, 367] on button "Actual Pallet Places" at bounding box center [753, 363] width 7 height 7
click at [518, 367] on div at bounding box center [604, 231] width 1208 height 462
click at [751, 71] on icon "open menu" at bounding box center [753, 69] width 7 height 7
click at [507, 168] on div "Picked Up" at bounding box center [604, 171] width 310 height 13
type input "Picked Up"
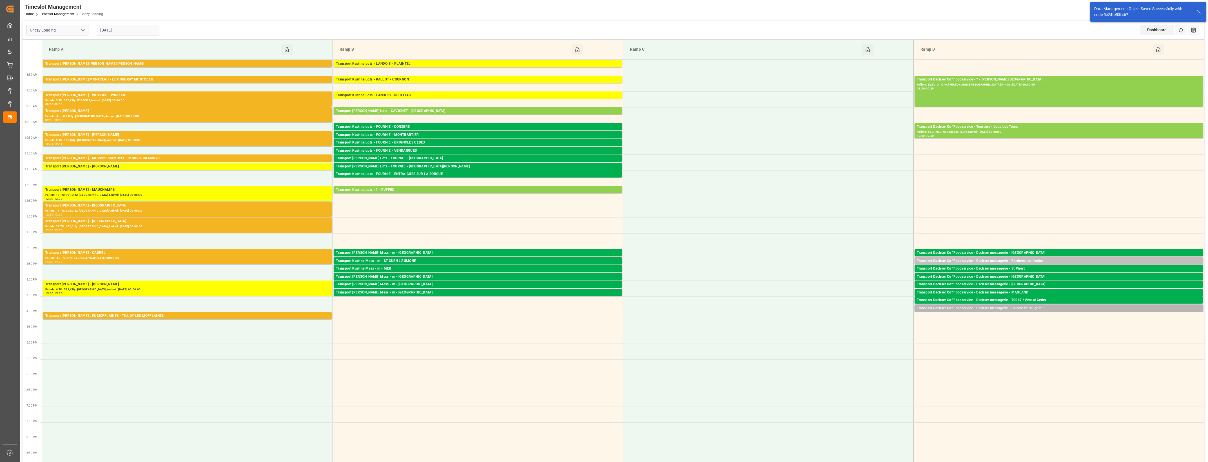
click at [1047, 308] on div "Transport Dachser Cof Foodservice - Dachser messagerie - Colombier Saugnieu" at bounding box center [1059, 309] width 284 height 6
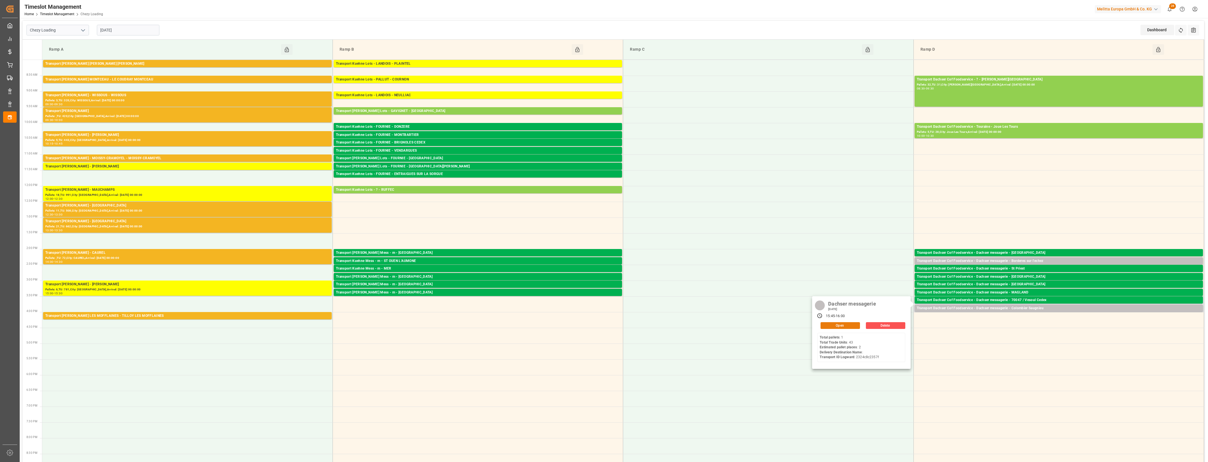
click at [831, 324] on button "Open" at bounding box center [839, 325] width 39 height 7
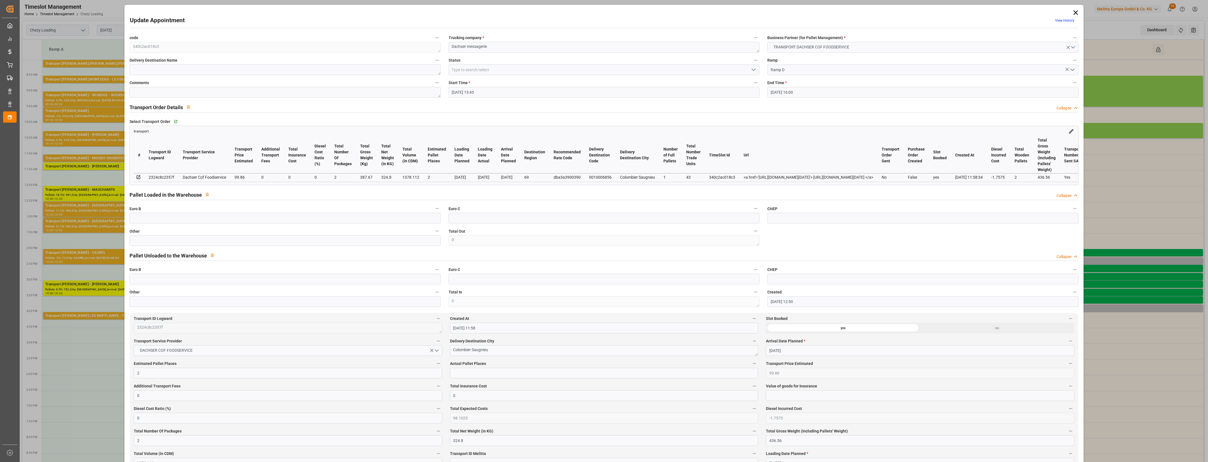
type input "[DATE] 15:45"
type input "[DATE] 16:00"
type input "[DATE] 12:50"
type input "[DATE] 11:58"
type input "[DATE]"
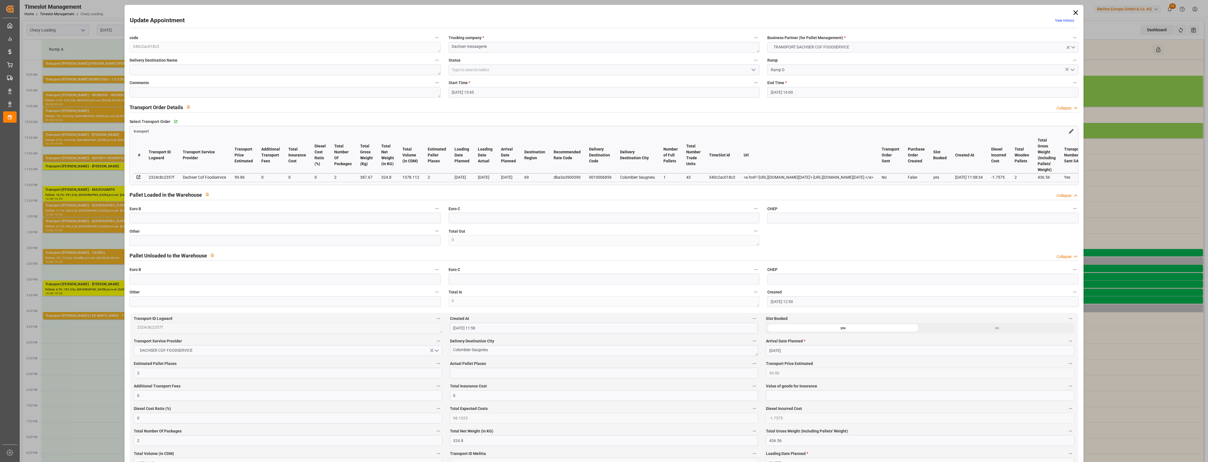
type input "[DATE]"
click at [234, 235] on label "Other" at bounding box center [284, 231] width 311 height 8
click at [433, 235] on button "Other" at bounding box center [436, 230] width 7 height 7
click at [232, 245] on div at bounding box center [604, 231] width 1208 height 462
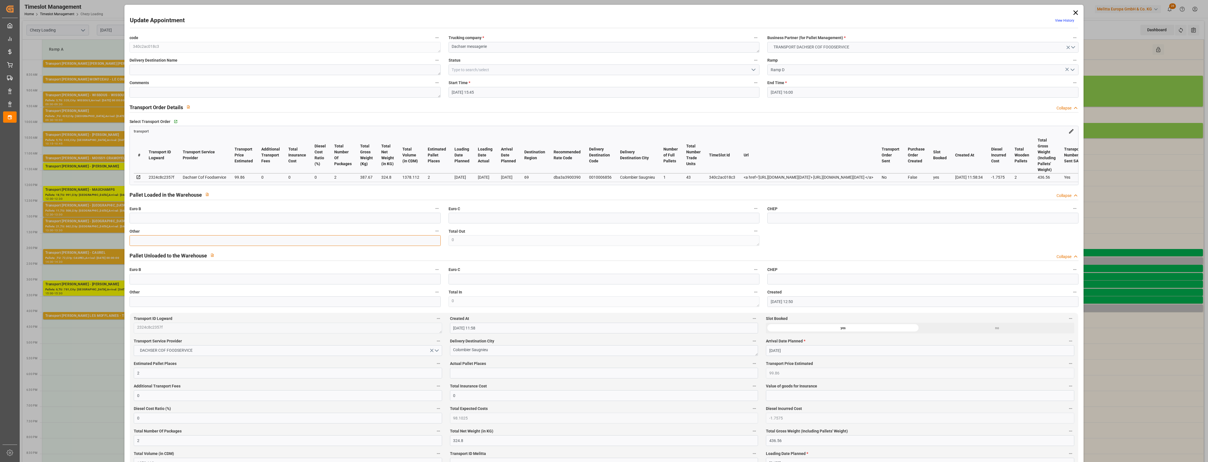
click at [227, 243] on input "text" at bounding box center [284, 240] width 311 height 11
type input "2"
drag, startPoint x: 464, startPoint y: 374, endPoint x: 472, endPoint y: 374, distance: 8.5
click at [464, 374] on input "text" at bounding box center [604, 373] width 308 height 11
type input "2"
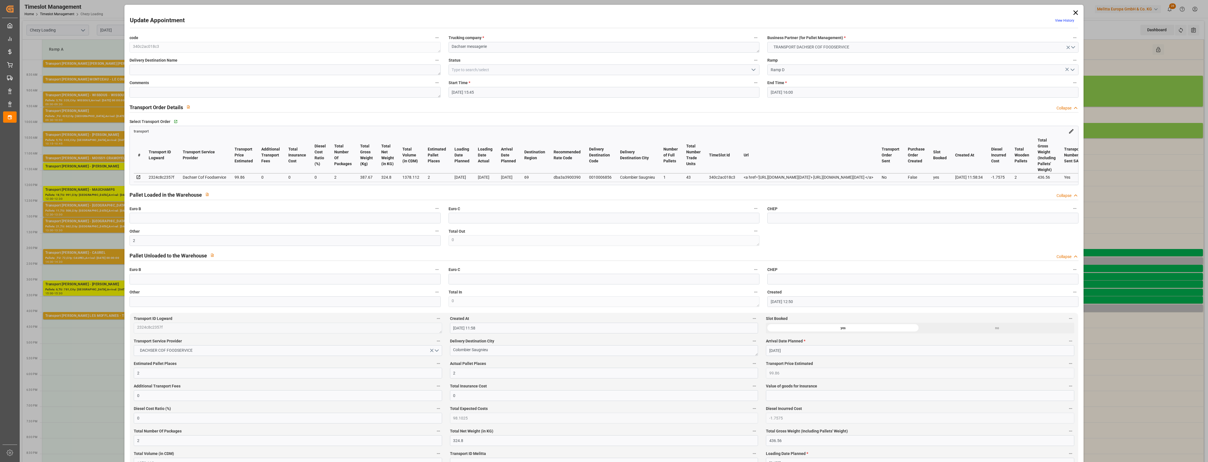
click at [493, 363] on label "Actual Pallet Places" at bounding box center [604, 364] width 308 height 8
click at [750, 363] on button "Actual Pallet Places" at bounding box center [753, 363] width 7 height 7
click at [514, 364] on div at bounding box center [604, 231] width 1208 height 462
click at [753, 67] on icon "open menu" at bounding box center [753, 69] width 7 height 7
click at [501, 169] on div "Picked Up" at bounding box center [604, 171] width 310 height 13
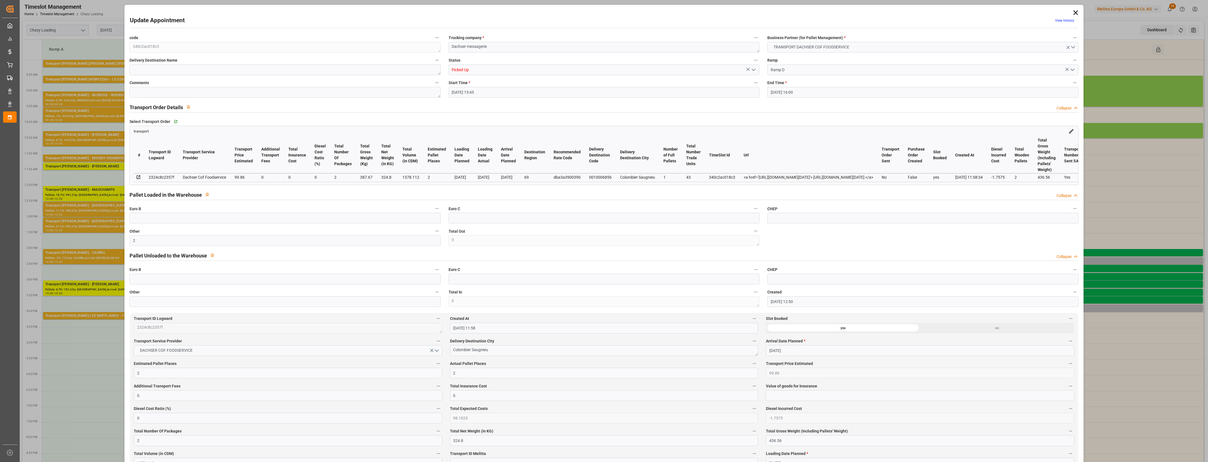
type input "Picked Up"
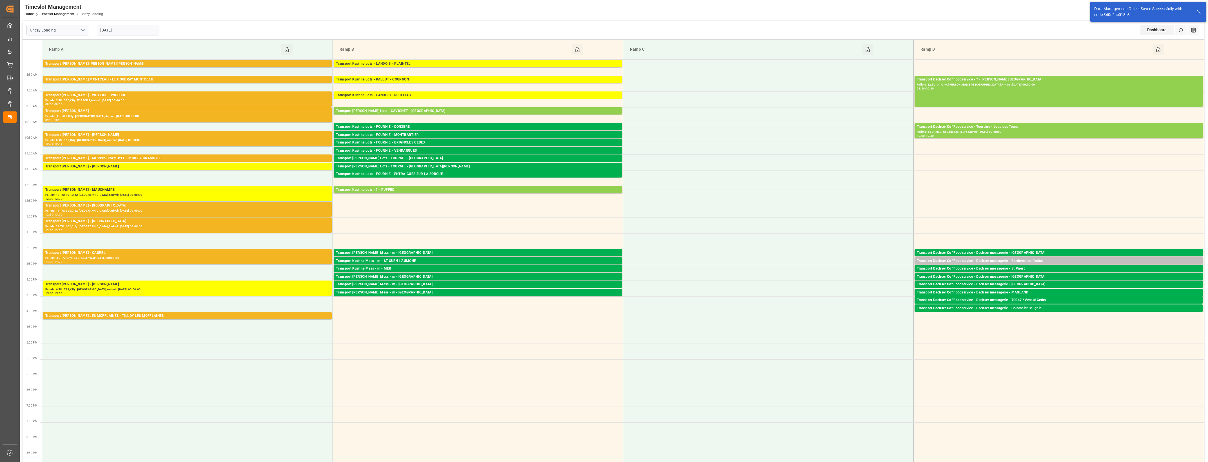
click at [1028, 261] on div "Transport Dachser Cof Foodservice - Dachser messagerie - Borderes sur l'echez" at bounding box center [1059, 261] width 284 height 6
click at [840, 280] on button "Open" at bounding box center [839, 278] width 39 height 7
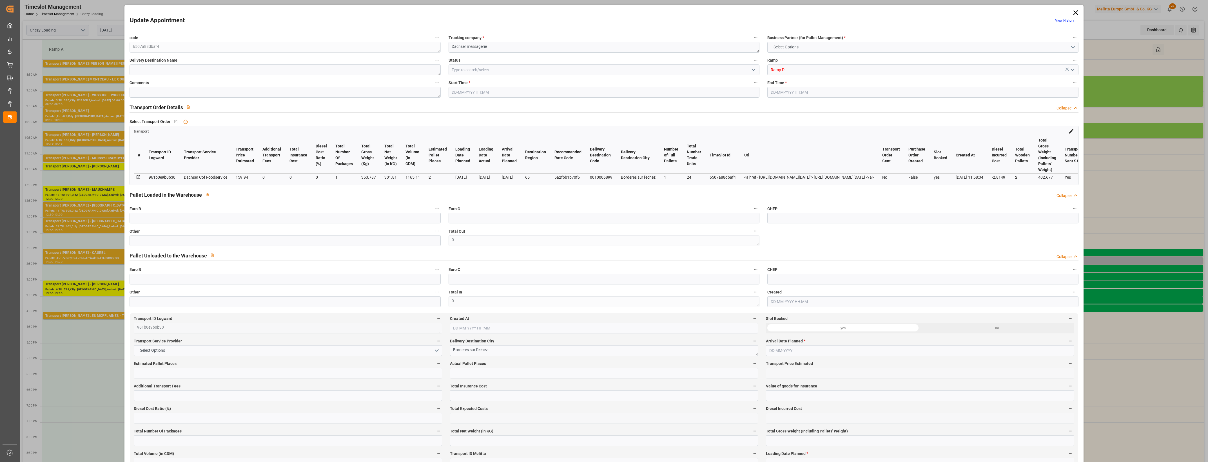
type input "2"
type input "159.94"
type input "0"
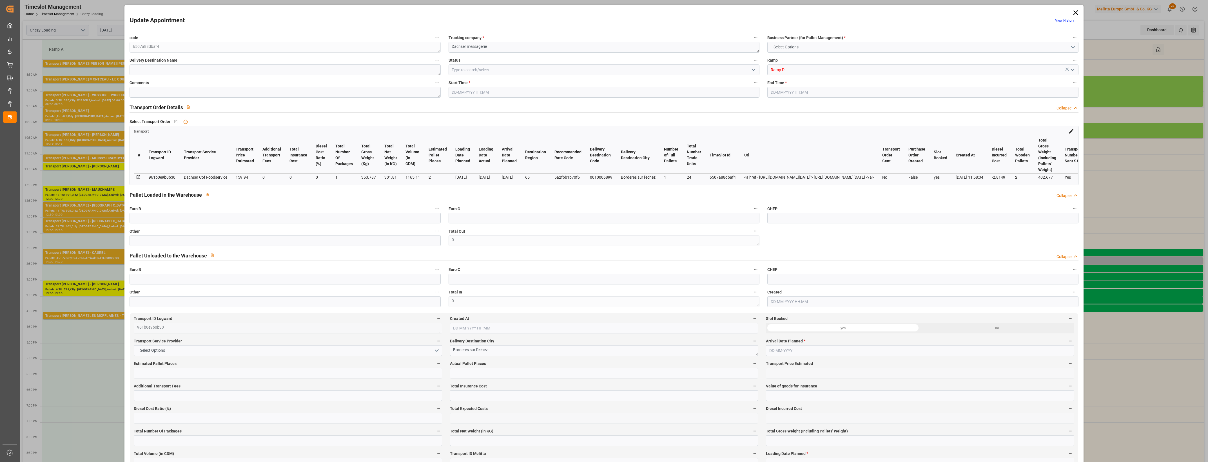
type input "157.1251"
type input "-2.8149"
type input "1"
type input "301.81"
type input "402.677"
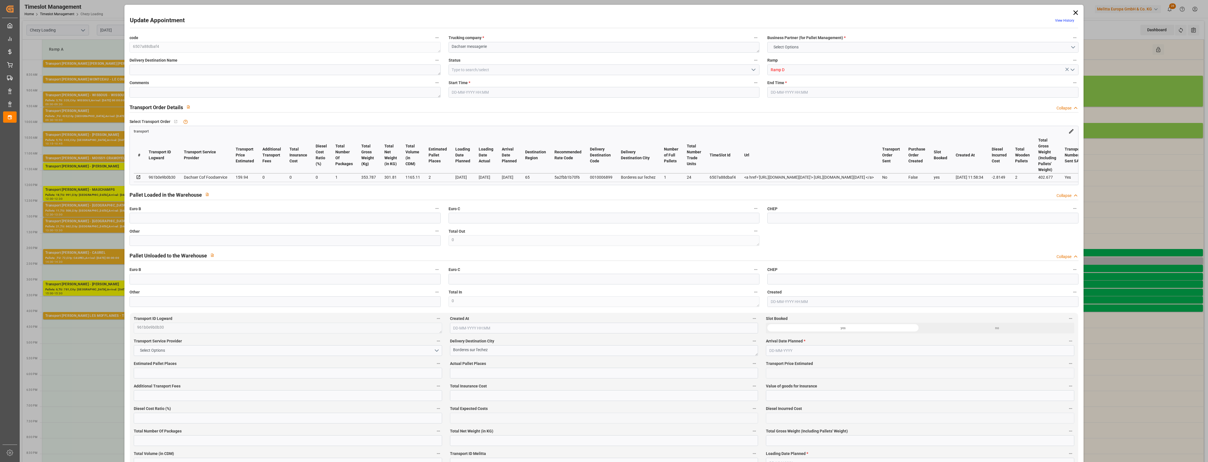
type input "1165.11"
type input "65"
click at [273, 243] on input "text" at bounding box center [284, 240] width 311 height 11
click at [463, 370] on input "text" at bounding box center [604, 373] width 308 height 11
drag, startPoint x: 547, startPoint y: 370, endPoint x: 555, endPoint y: 366, distance: 8.7
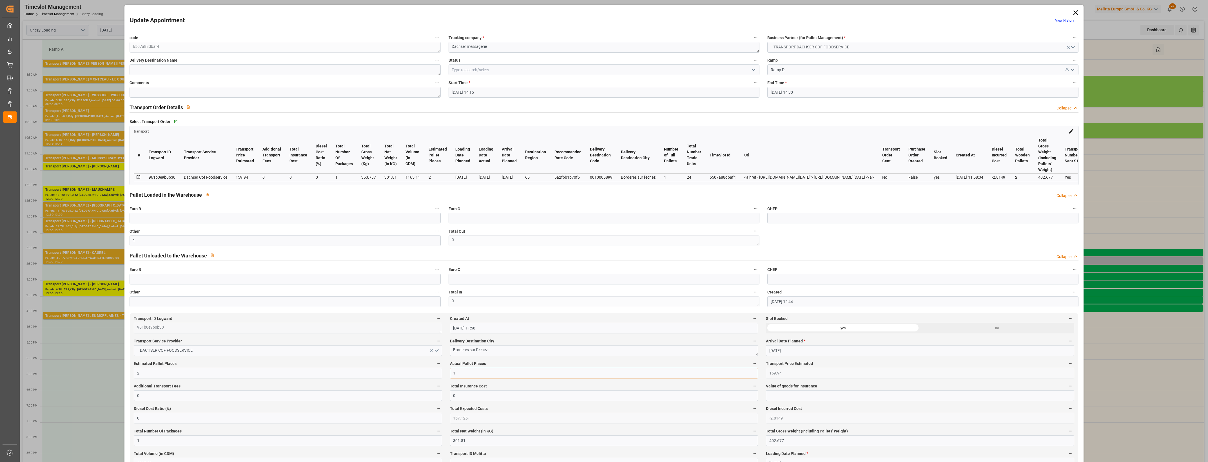
click at [547, 370] on input "1" at bounding box center [604, 373] width 308 height 11
click at [557, 361] on div "Actual Pallet Places 1" at bounding box center [604, 369] width 316 height 23
click at [559, 362] on label "Actual Pallet Places" at bounding box center [604, 364] width 308 height 8
click at [750, 362] on button "Actual Pallet Places" at bounding box center [753, 363] width 7 height 7
click at [750, 68] on div at bounding box center [604, 231] width 1208 height 462
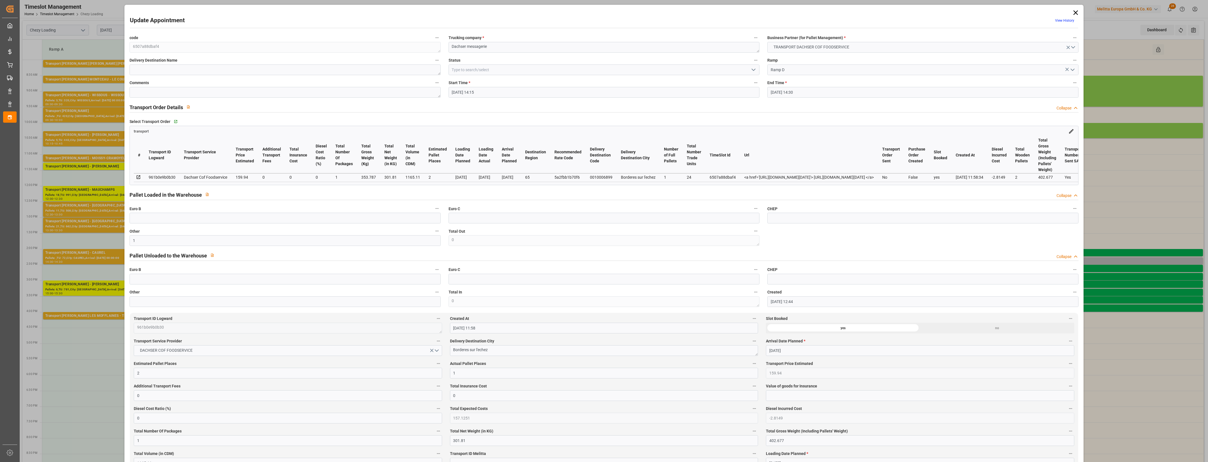
click at [754, 70] on icon "open menu" at bounding box center [753, 69] width 7 height 7
click at [513, 172] on div "Picked Up" at bounding box center [604, 171] width 310 height 13
